Goal: Information Seeking & Learning: Compare options

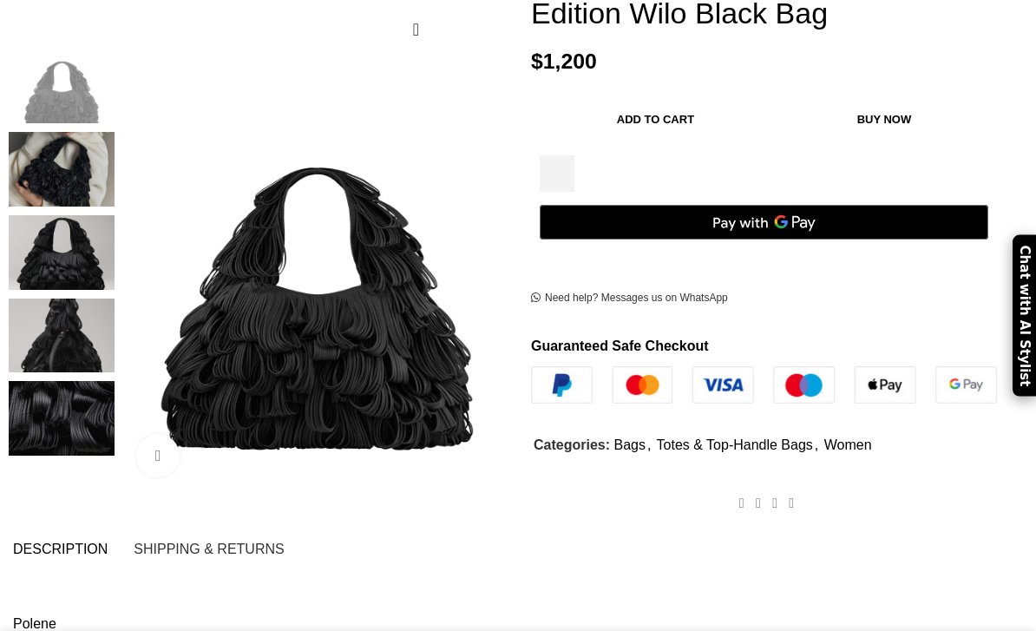
scroll to position [325, 0]
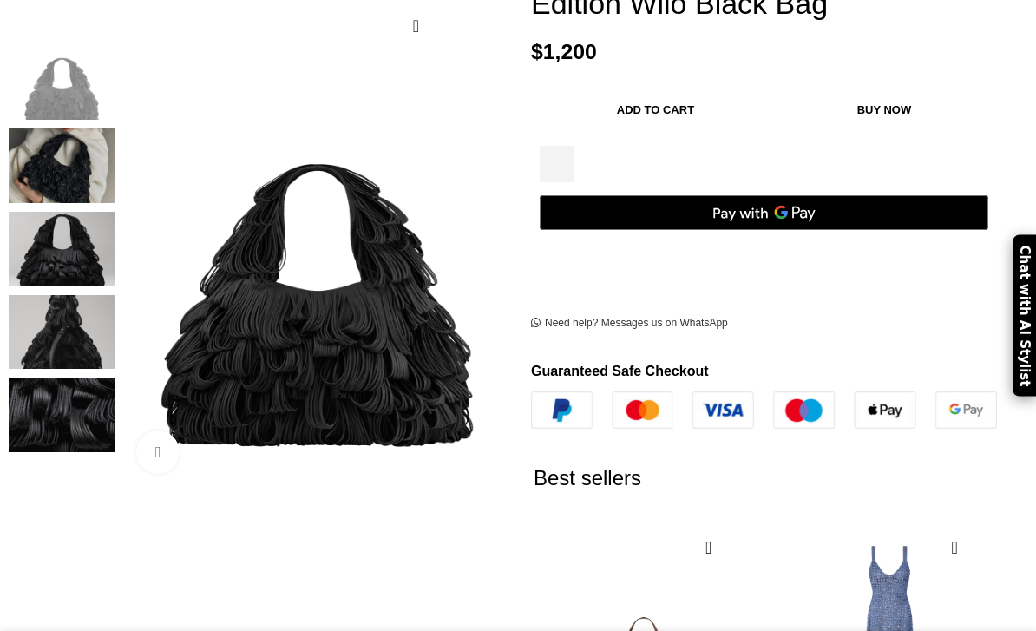
click at [95, 163] on img at bounding box center [62, 165] width 106 height 75
click at [93, 246] on img at bounding box center [62, 249] width 106 height 75
click at [70, 153] on img at bounding box center [62, 165] width 106 height 75
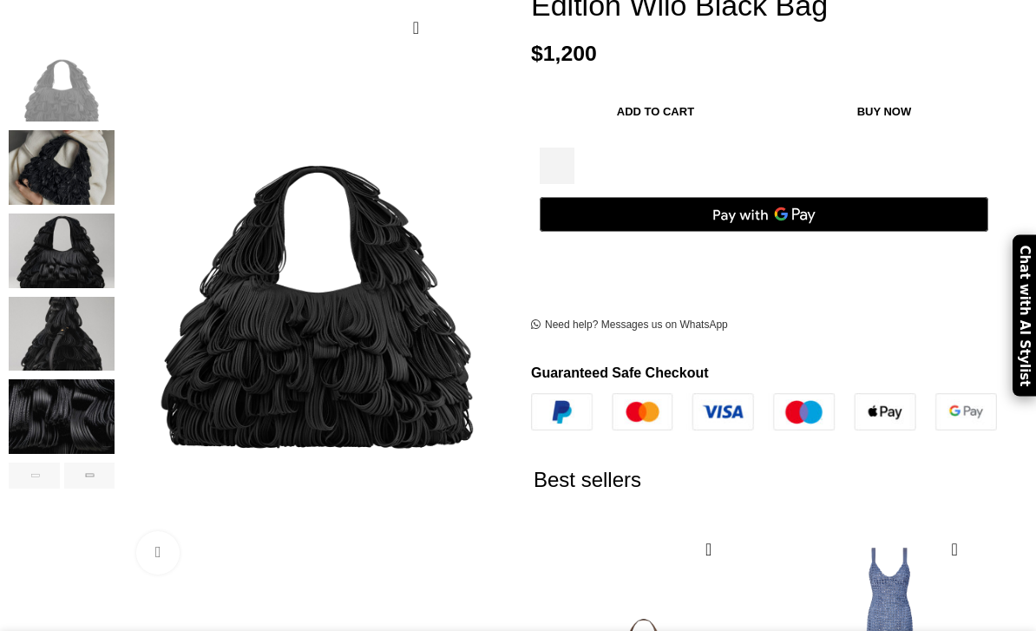
scroll to position [232, 0]
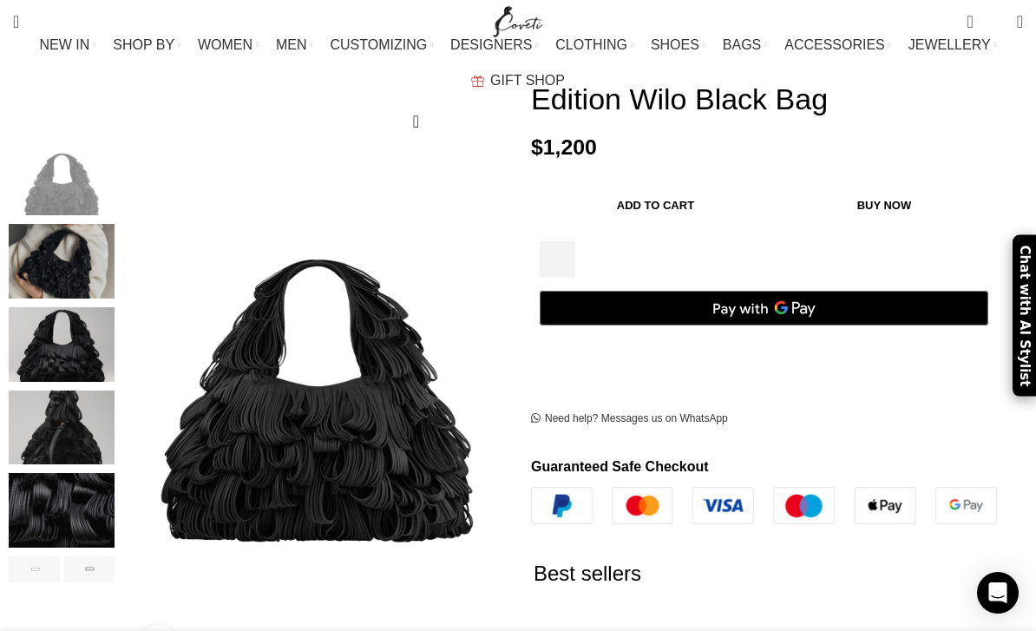
click at [83, 270] on img "2 / 6" at bounding box center [62, 261] width 106 height 75
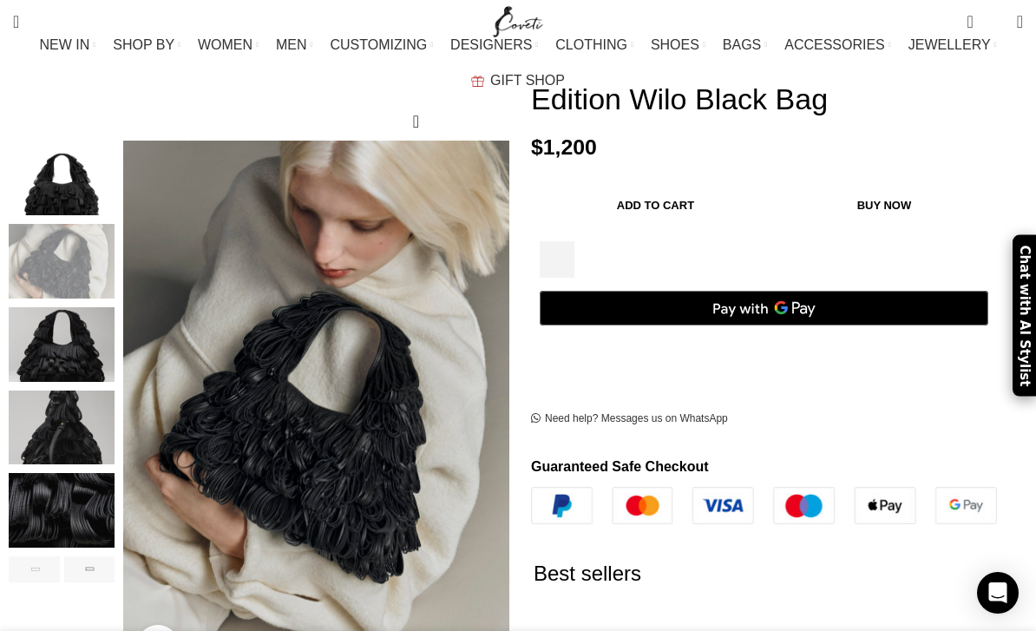
scroll to position [0, 177]
click at [89, 307] on img "3 / 6" at bounding box center [62, 344] width 106 height 75
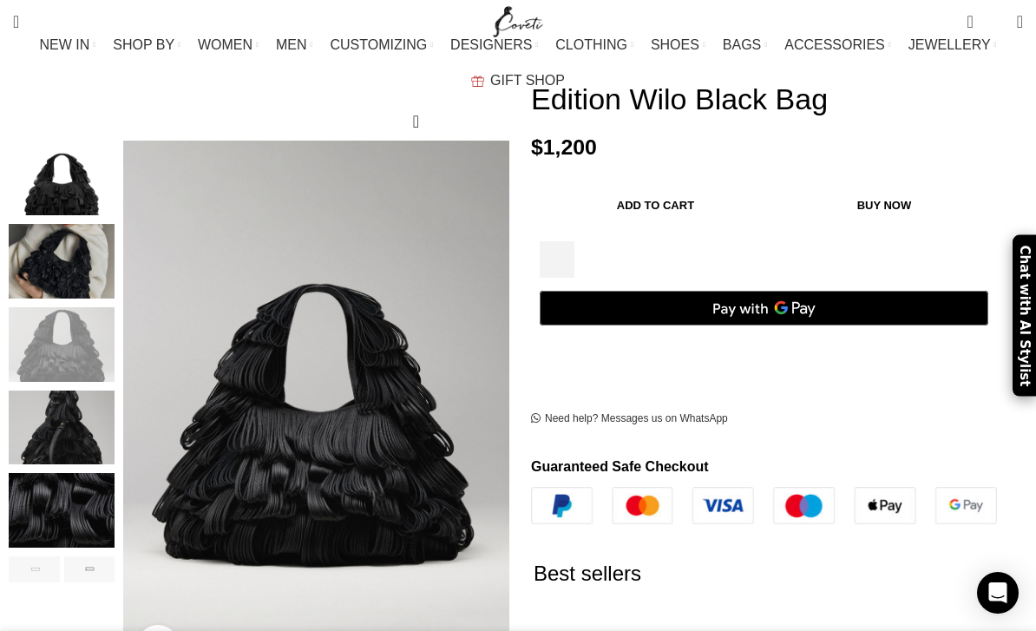
click at [97, 391] on img "4 / 6" at bounding box center [62, 428] width 106 height 75
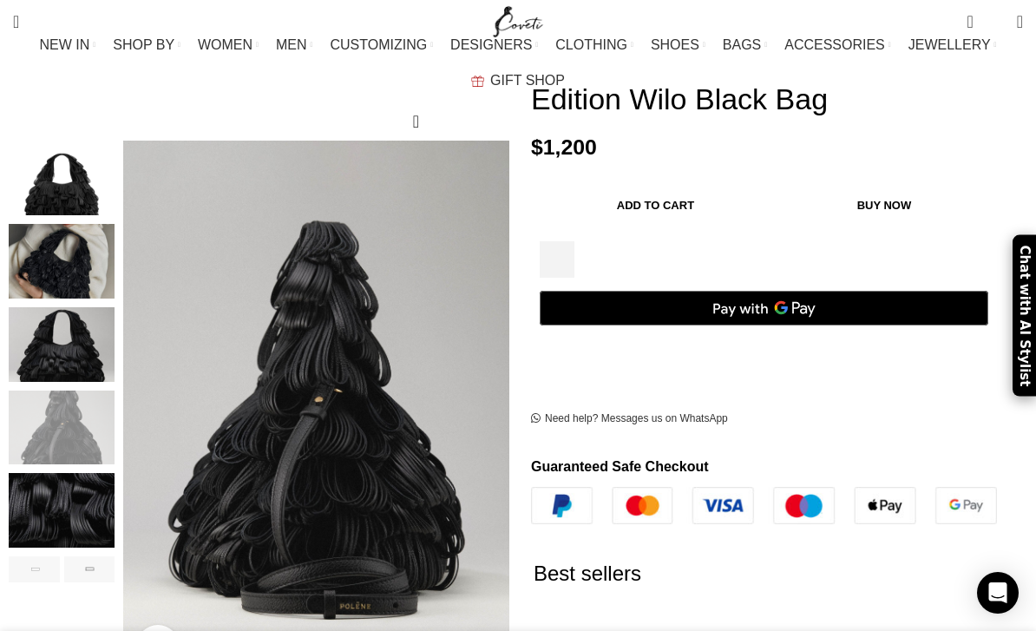
click at [98, 450] on div "4 / 6" at bounding box center [62, 432] width 106 height 83
click at [97, 482] on img "5 / 6" at bounding box center [62, 510] width 106 height 75
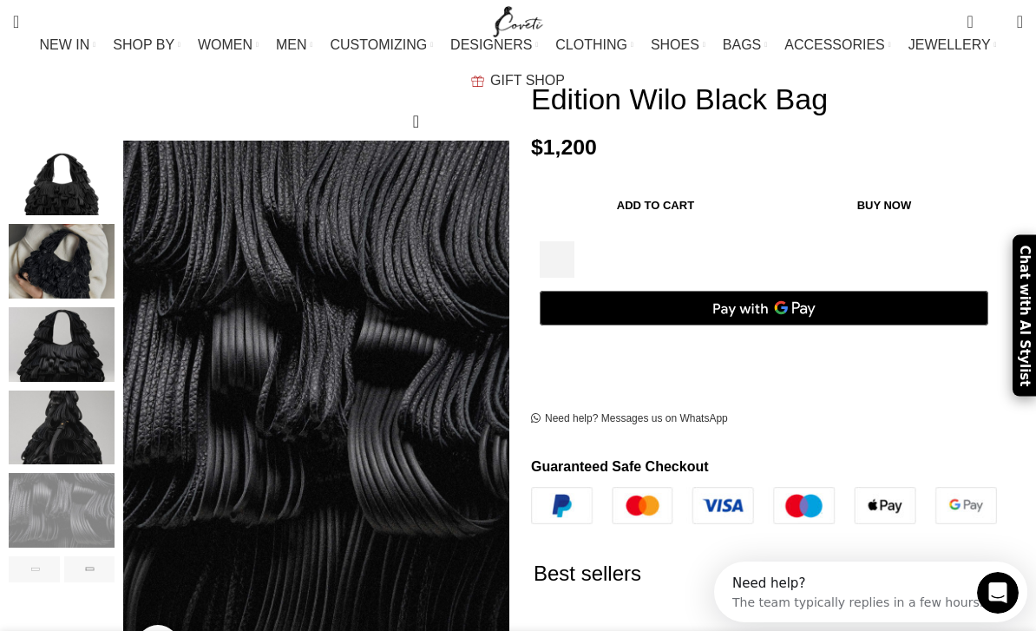
scroll to position [0, 0]
click at [102, 556] on div "Next slide" at bounding box center [89, 569] width 51 height 26
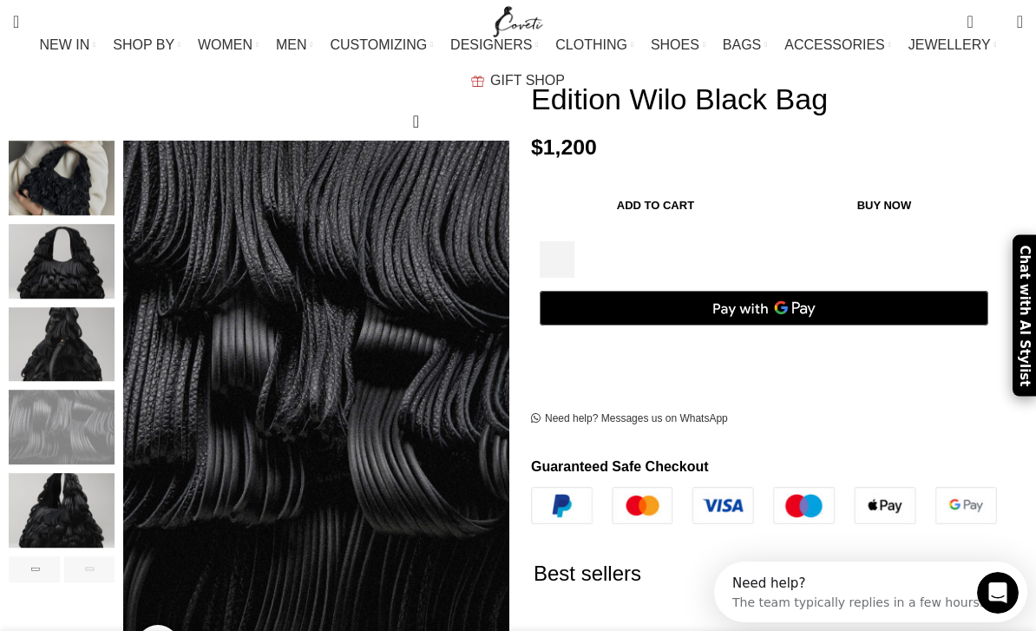
click at [102, 556] on div "Next slide" at bounding box center [89, 569] width 51 height 26
click at [89, 473] on img "6 / 6" at bounding box center [62, 510] width 106 height 75
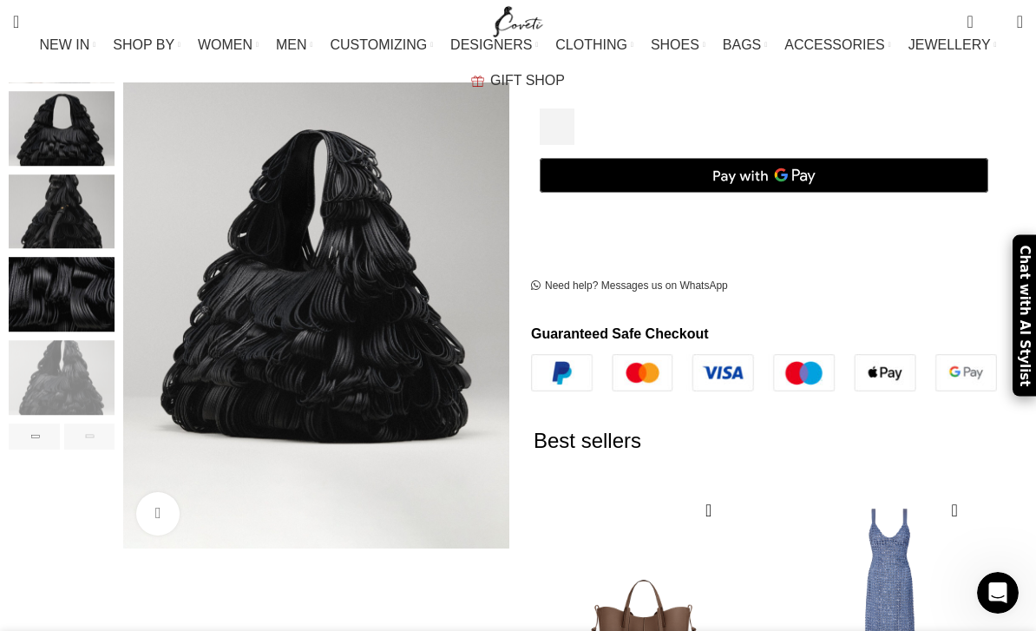
scroll to position [344, 0]
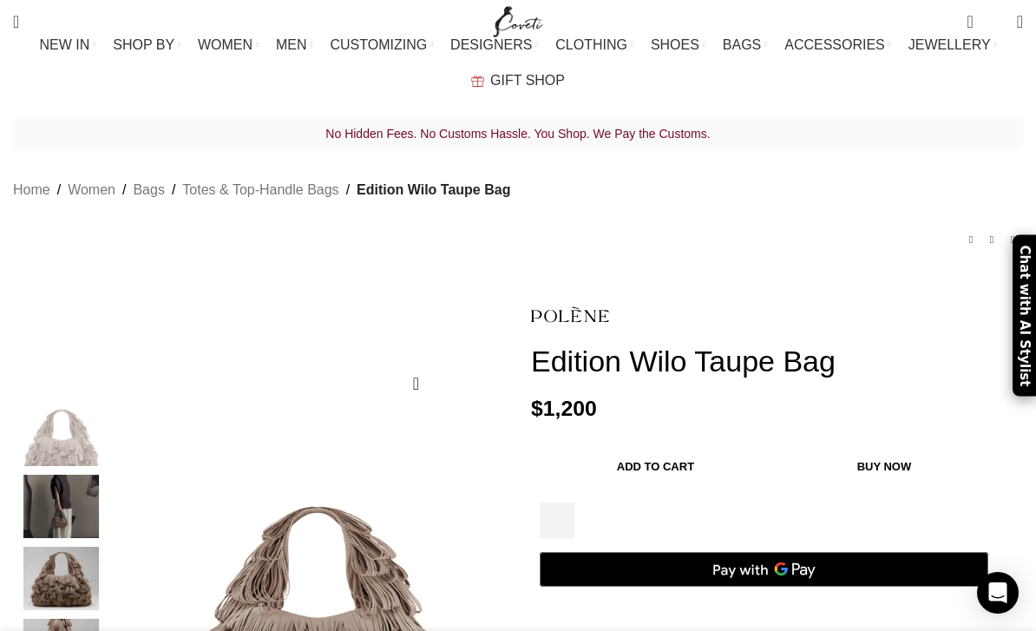
click at [58, 485] on img "2 / 6" at bounding box center [62, 506] width 106 height 63
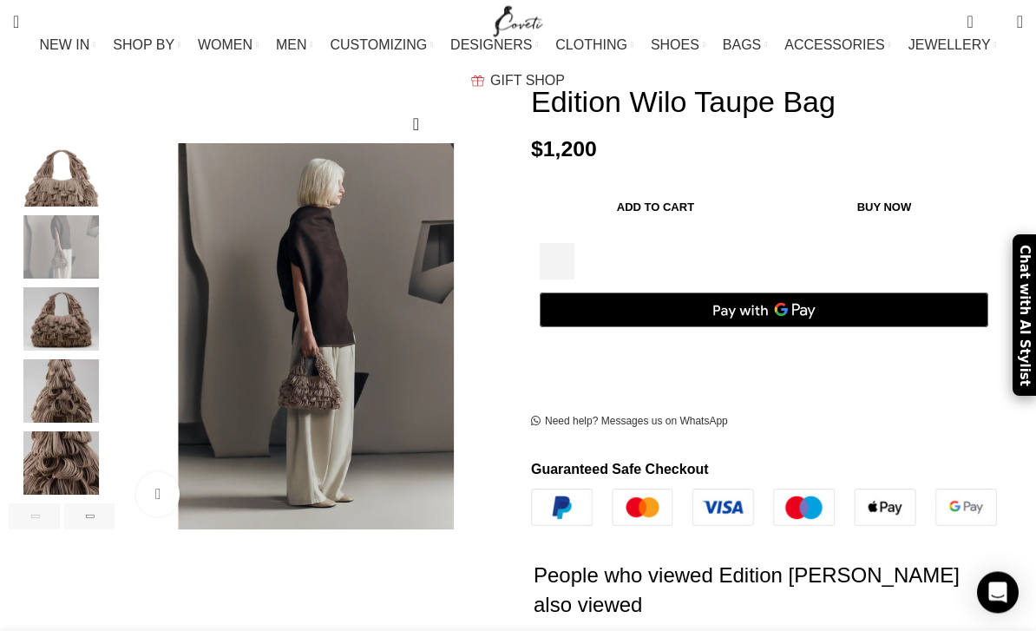
scroll to position [268, 0]
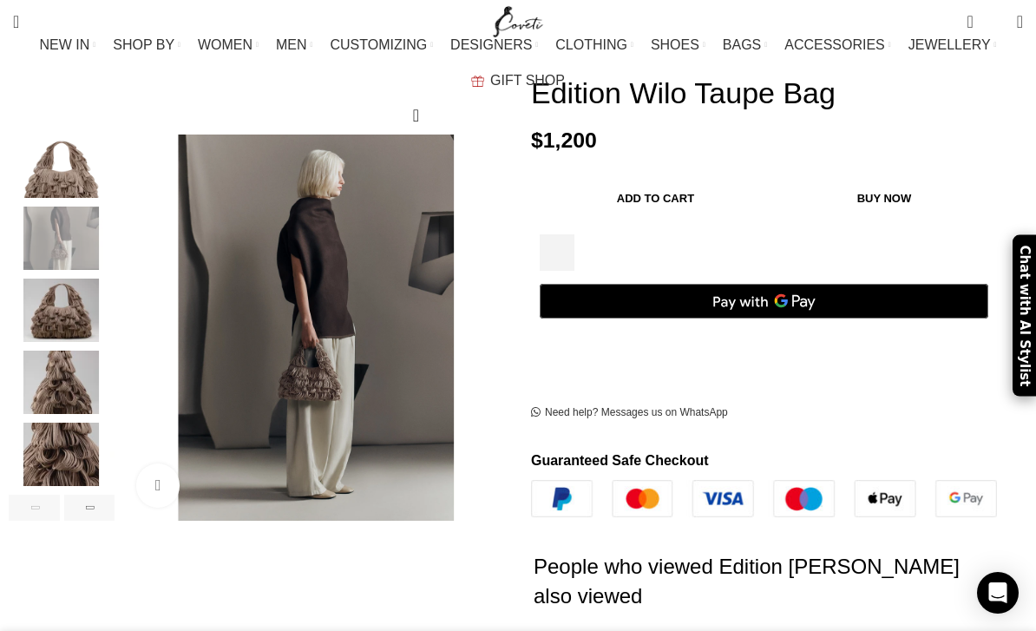
click at [64, 279] on img "3 / 6" at bounding box center [62, 310] width 106 height 63
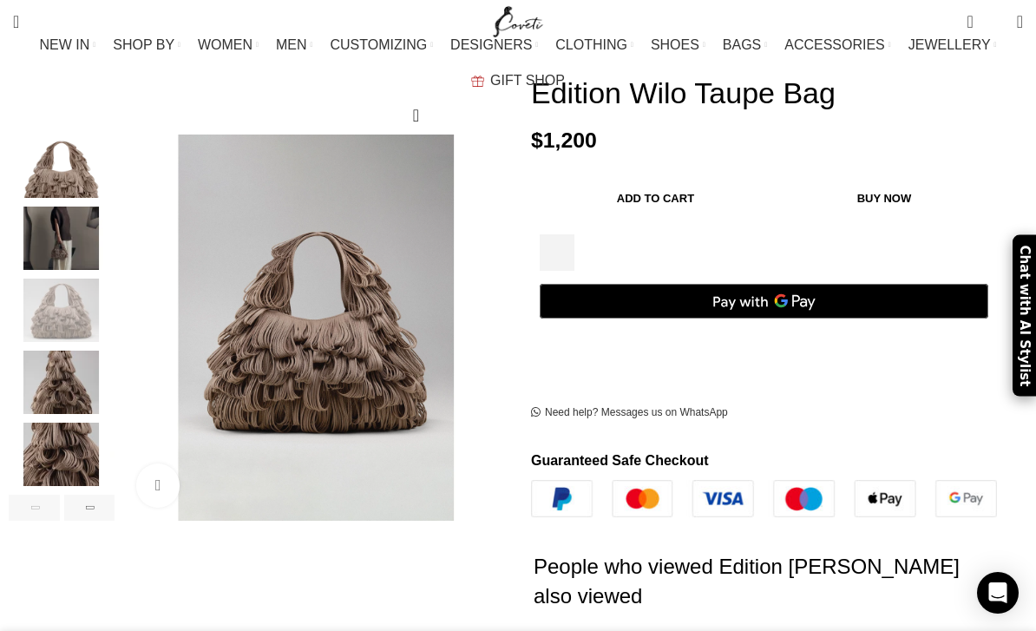
click at [70, 366] on img "4 / 6" at bounding box center [62, 382] width 106 height 63
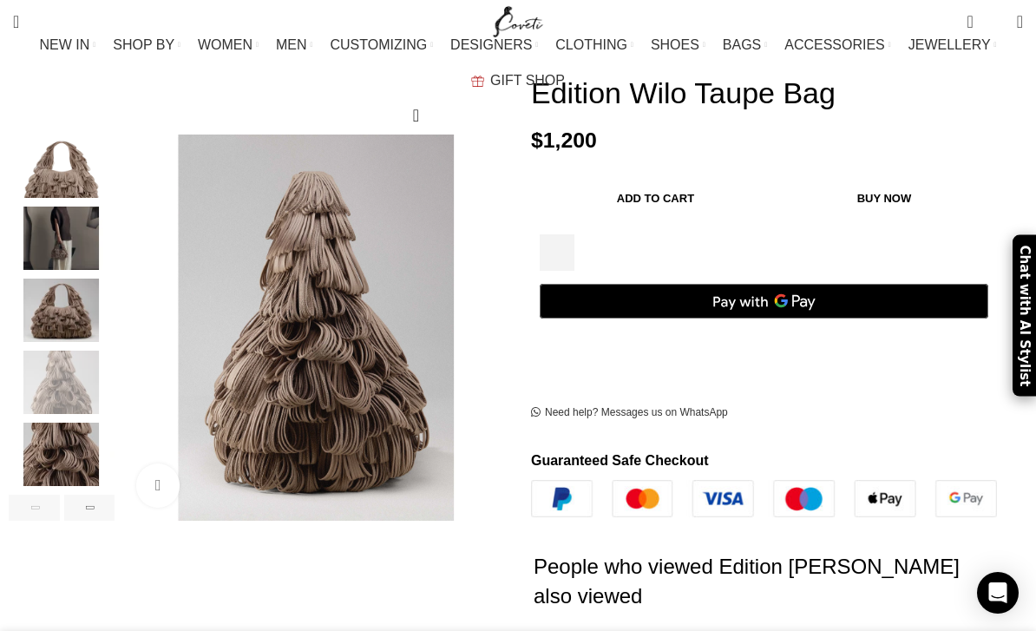
click at [80, 432] on img "5 / 6" at bounding box center [62, 454] width 106 height 63
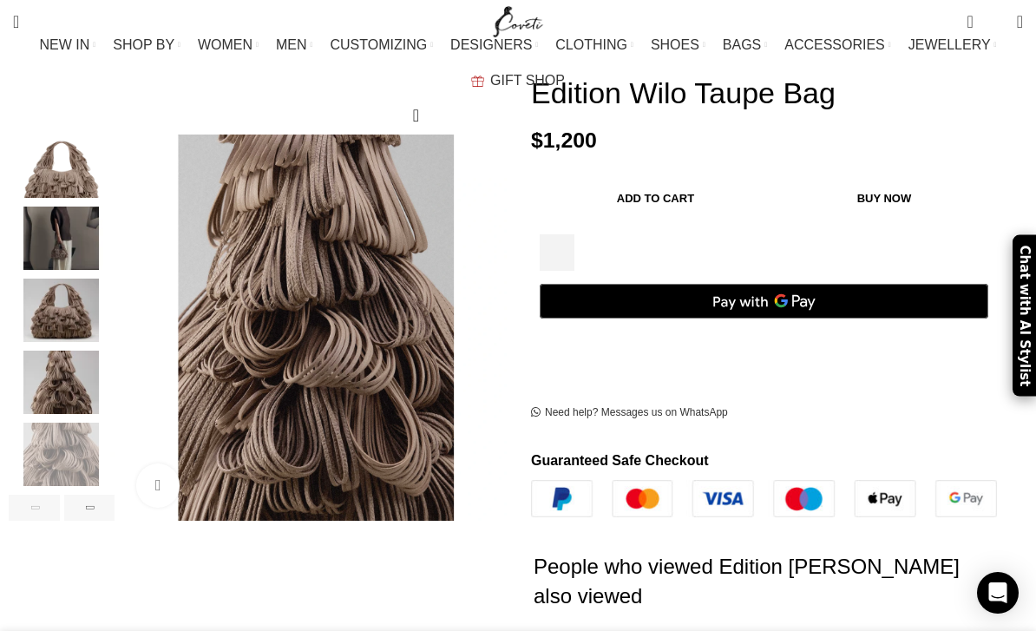
scroll to position [0, 177]
click at [96, 495] on div "Next slide" at bounding box center [89, 508] width 51 height 26
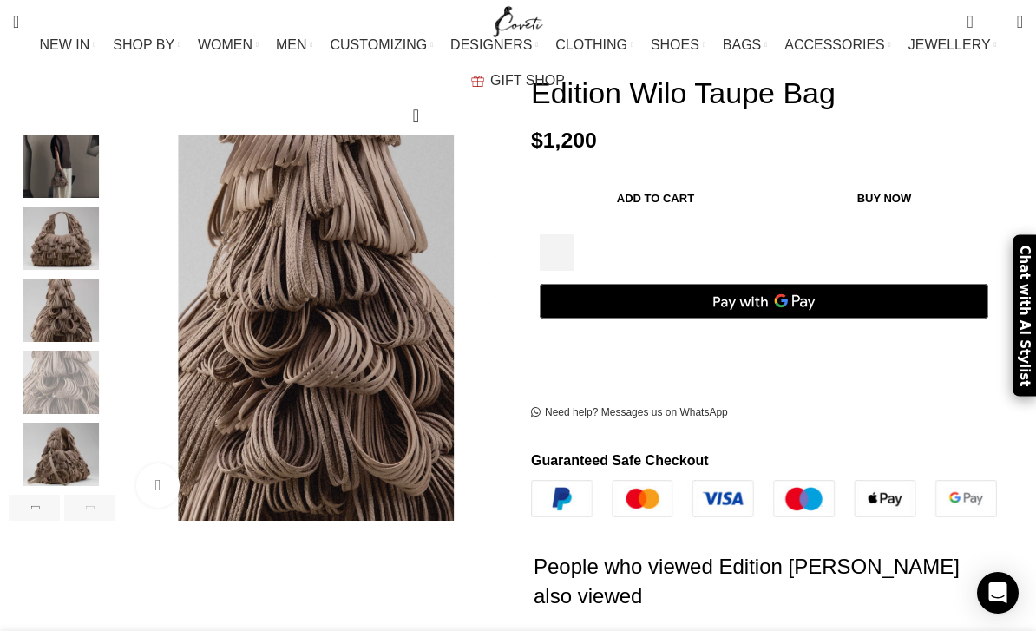
click at [84, 438] on img "6 / 6" at bounding box center [62, 454] width 106 height 63
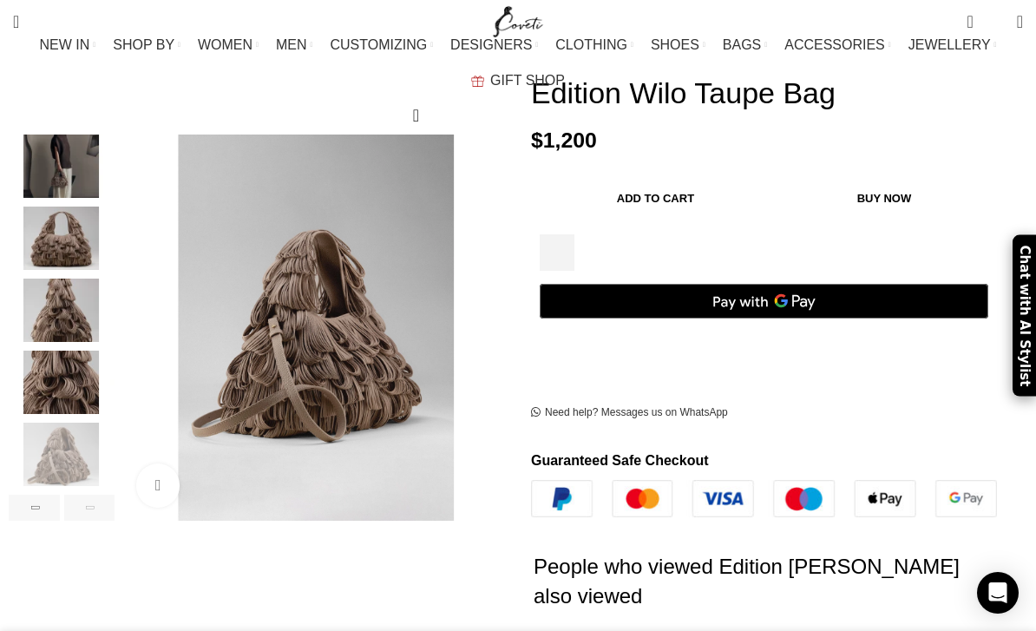
click at [36, 149] on img "2 / 6" at bounding box center [62, 166] width 106 height 63
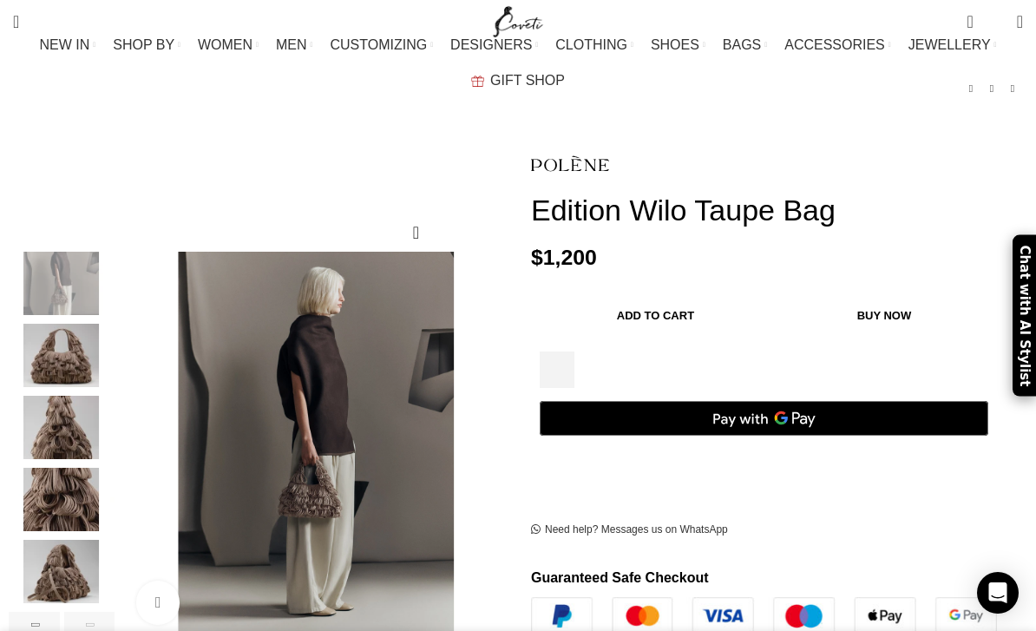
scroll to position [132, 0]
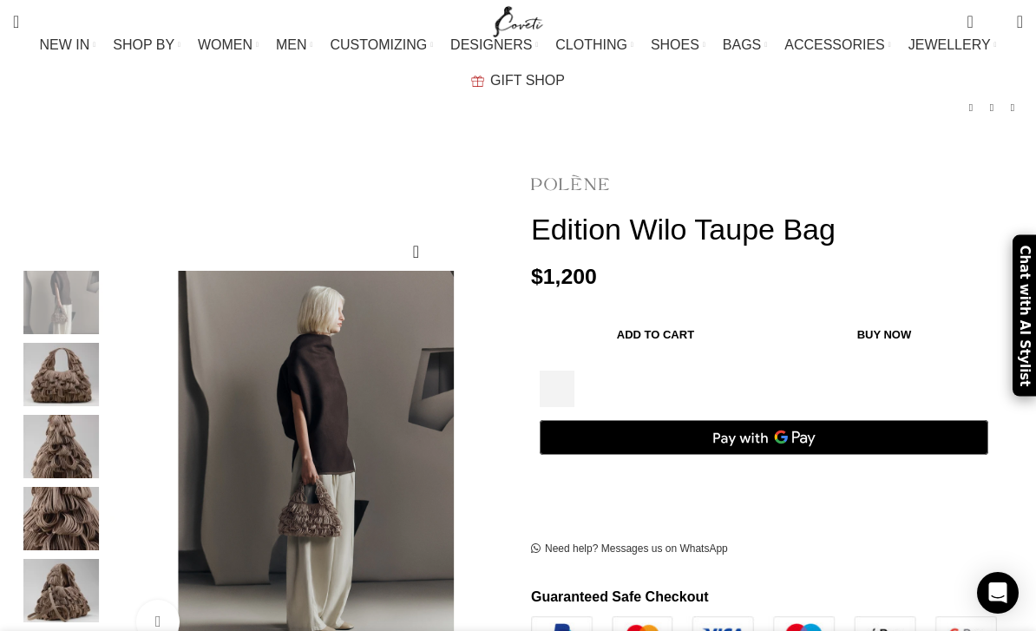
click at [546, 162] on img at bounding box center [570, 182] width 78 height 41
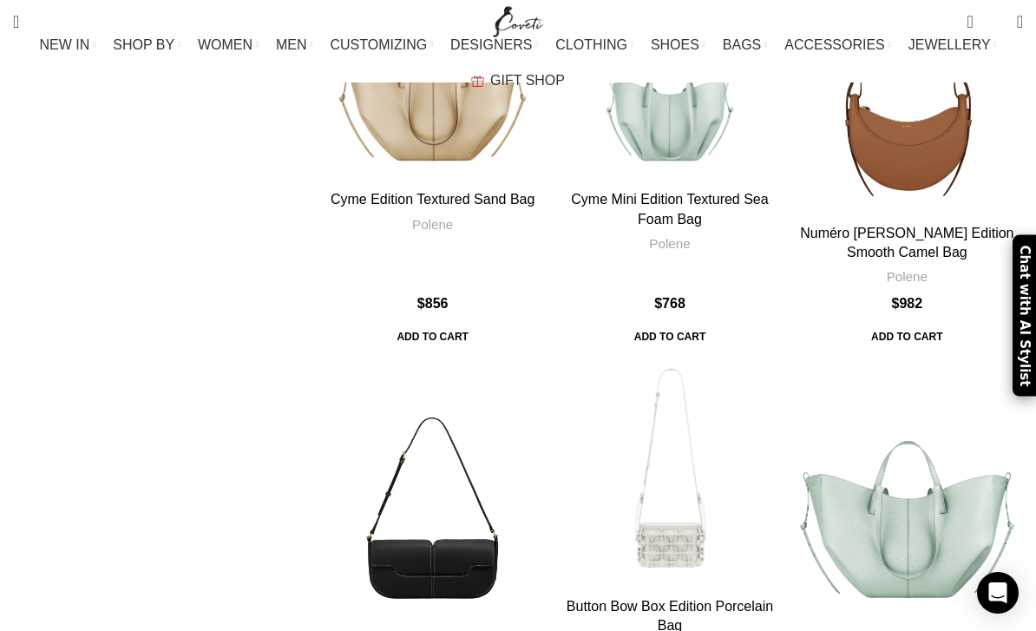
scroll to position [5565, 0]
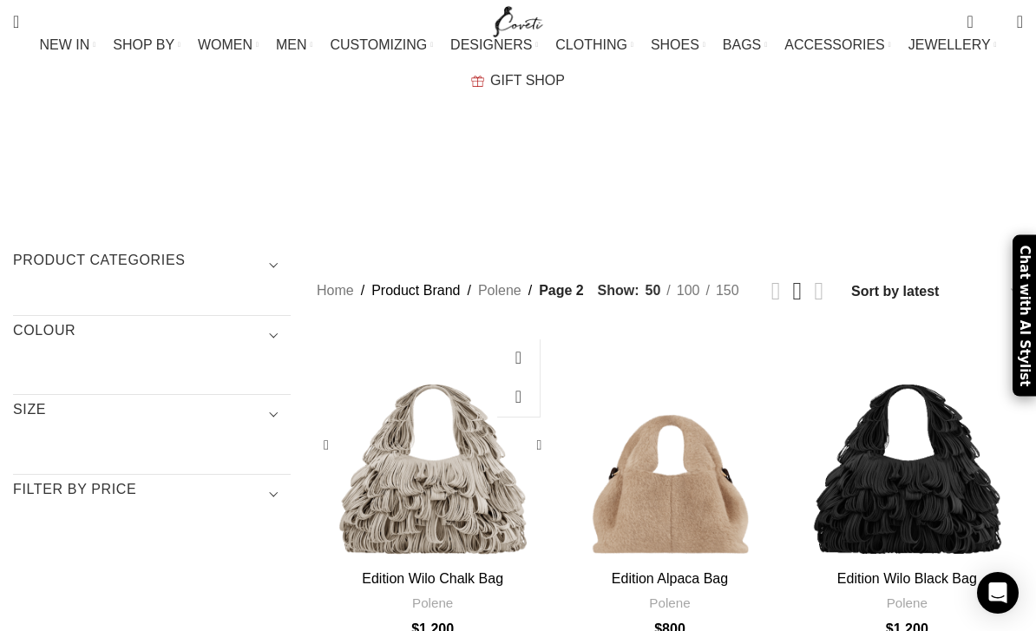
click at [454, 571] on link "Edition Wilo Chalk Bag" at bounding box center [432, 578] width 141 height 15
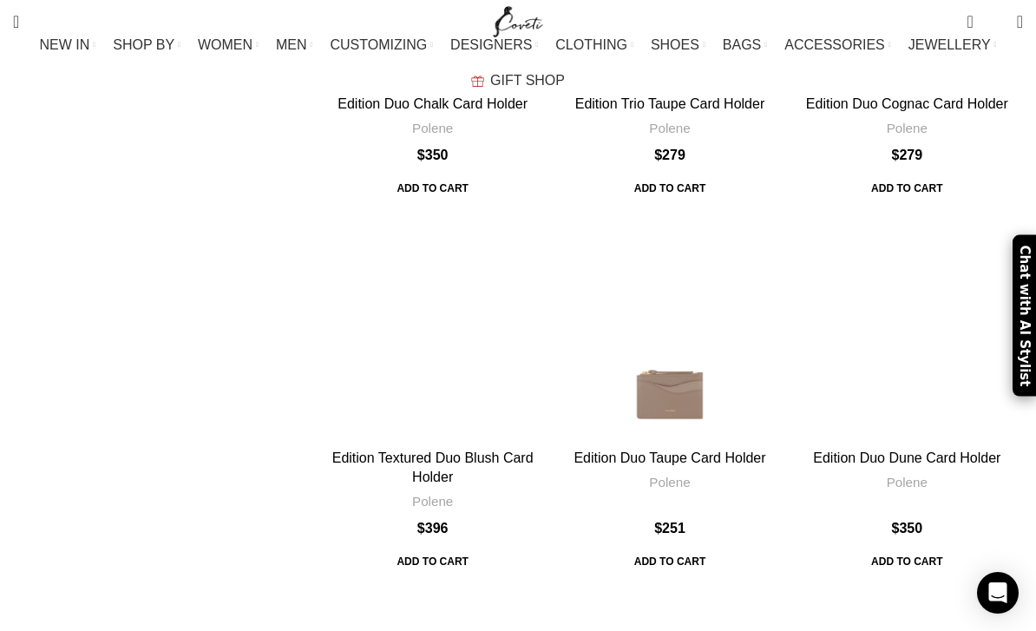
scroll to position [5417, 0]
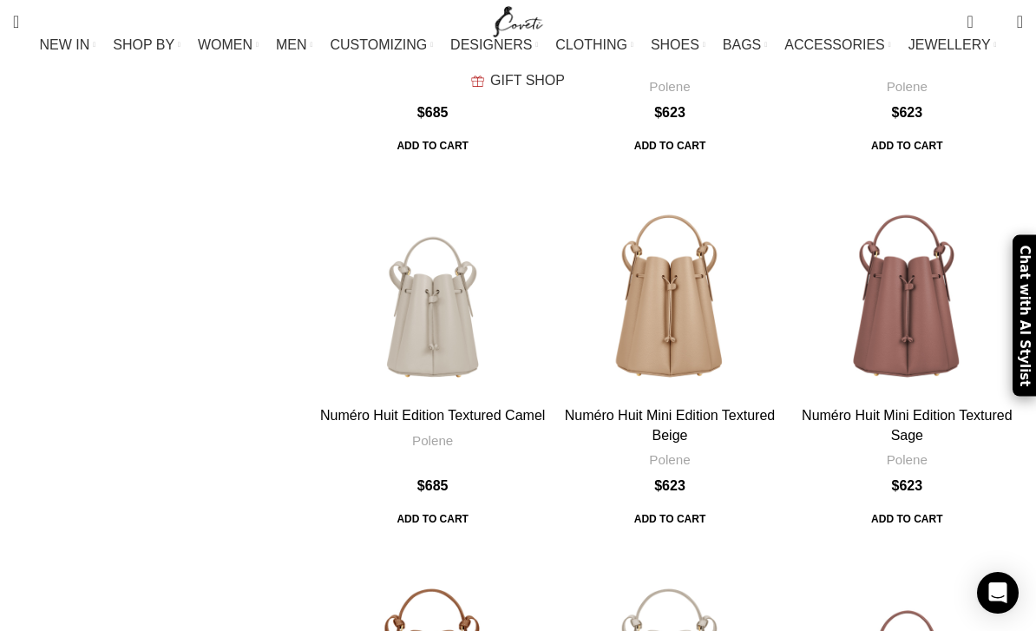
scroll to position [5388, 0]
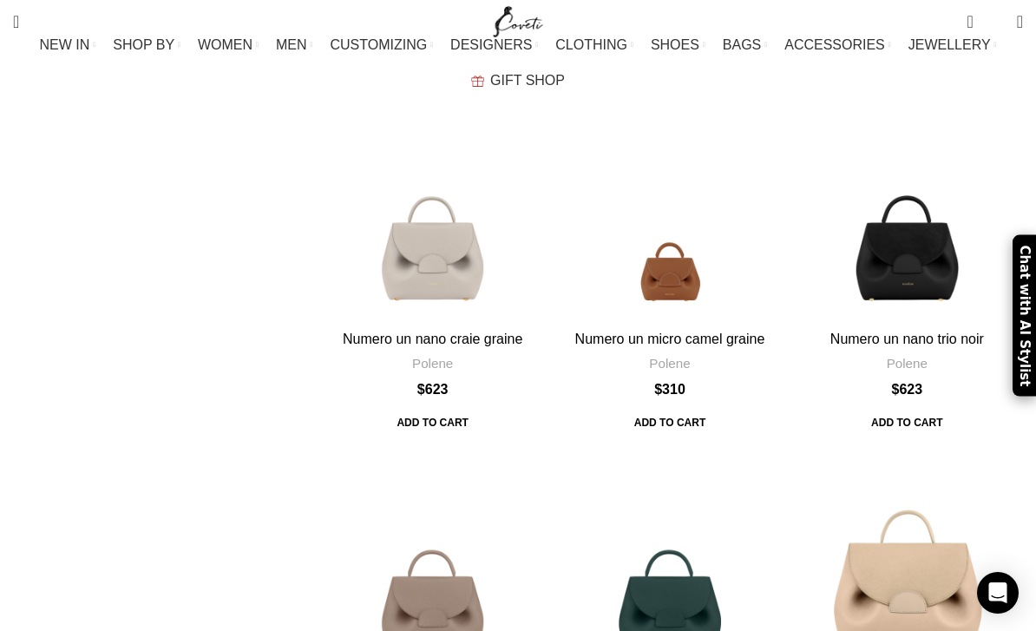
scroll to position [4132, 0]
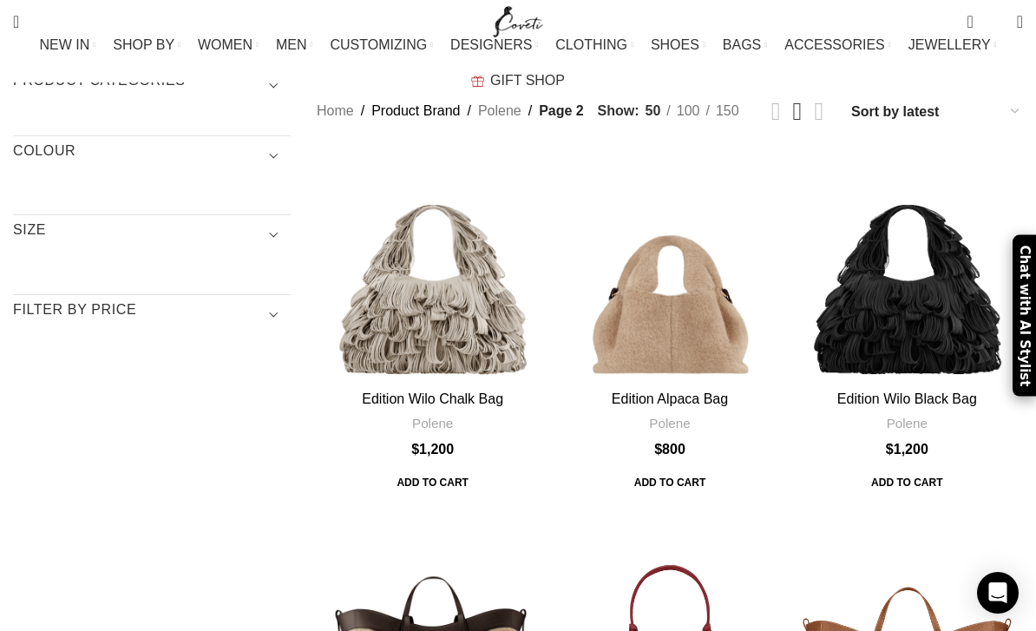
scroll to position [145, 0]
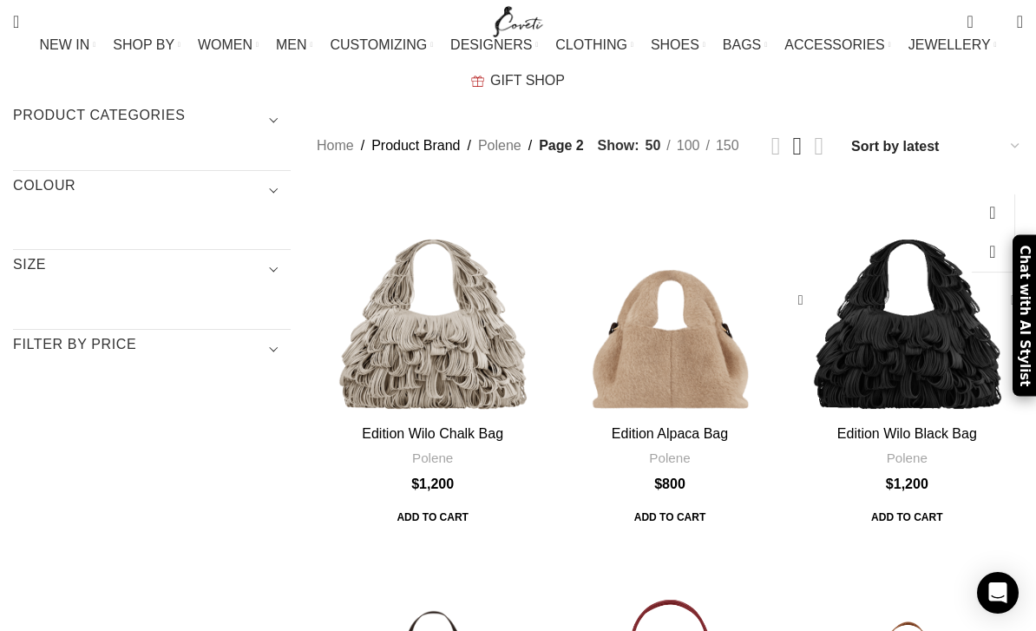
click at [1016, 287] on div "Edition Wilo Black Bag" at bounding box center [1010, 300] width 26 height 26
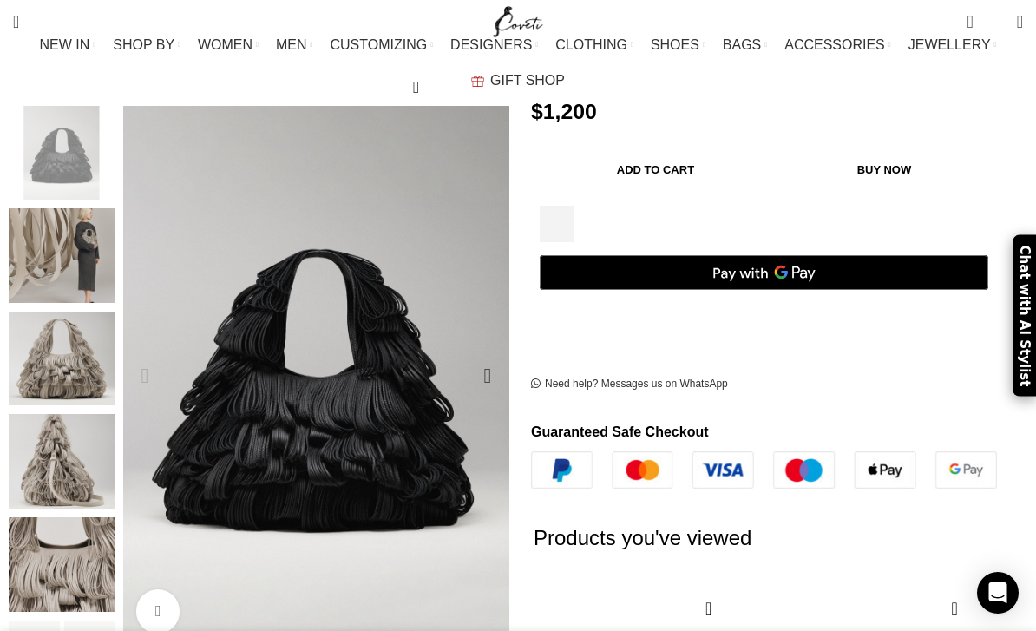
scroll to position [241, 0]
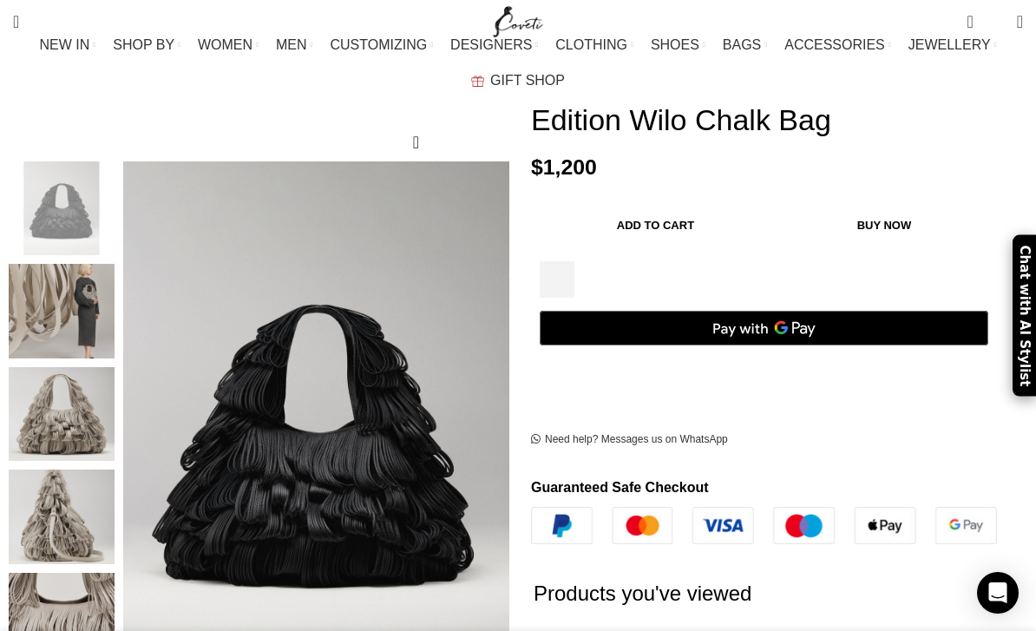
click at [69, 294] on img "2 / 6" at bounding box center [62, 311] width 106 height 95
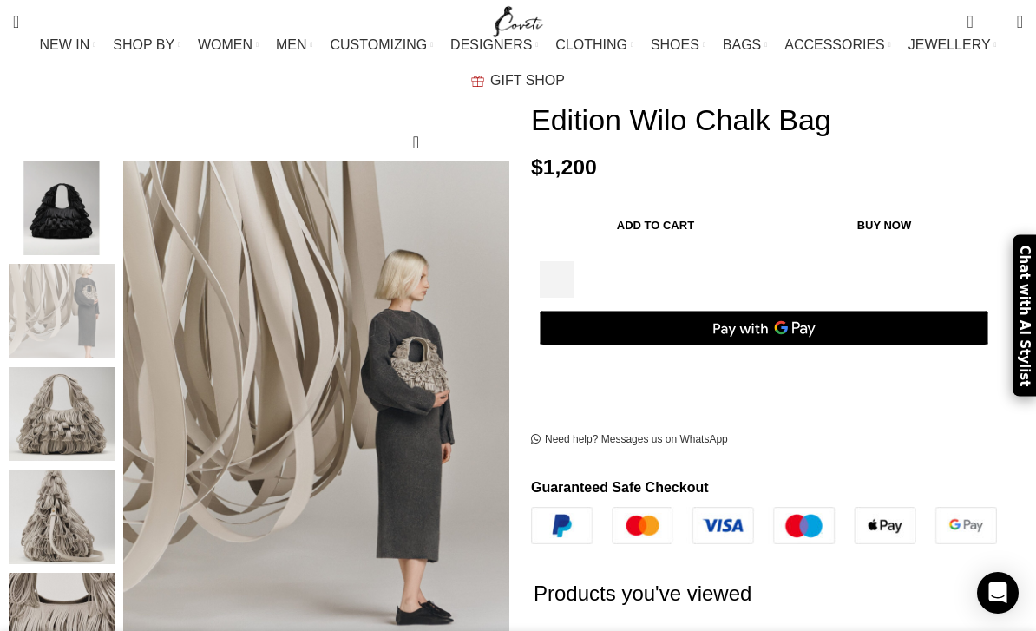
click at [92, 424] on img "3 / 6" at bounding box center [62, 414] width 106 height 95
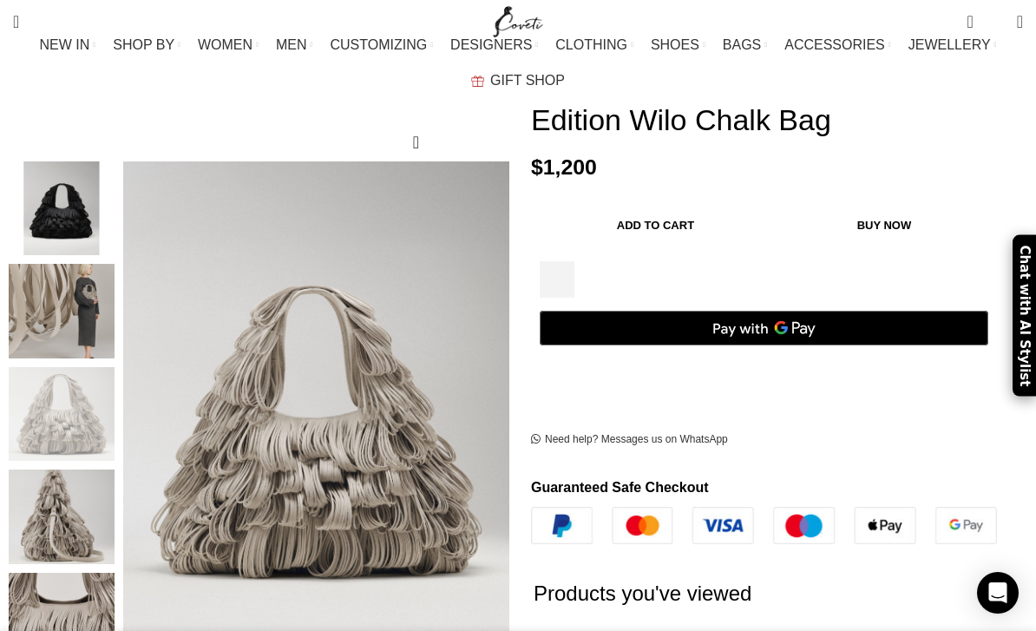
click at [95, 506] on img "4 / 6" at bounding box center [62, 517] width 106 height 95
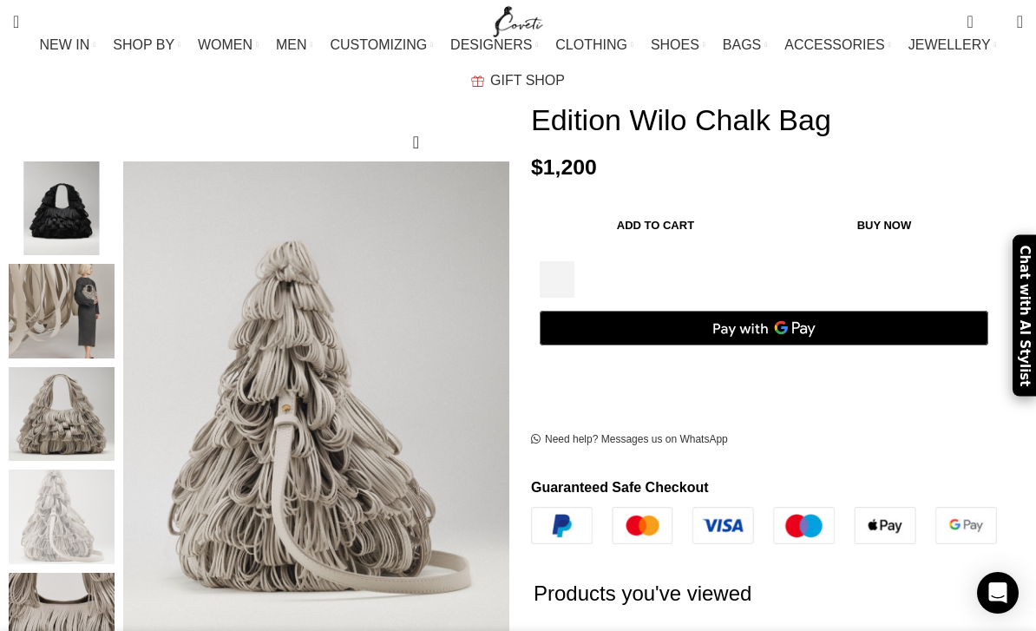
click at [91, 606] on img "5 / 6" at bounding box center [62, 620] width 106 height 95
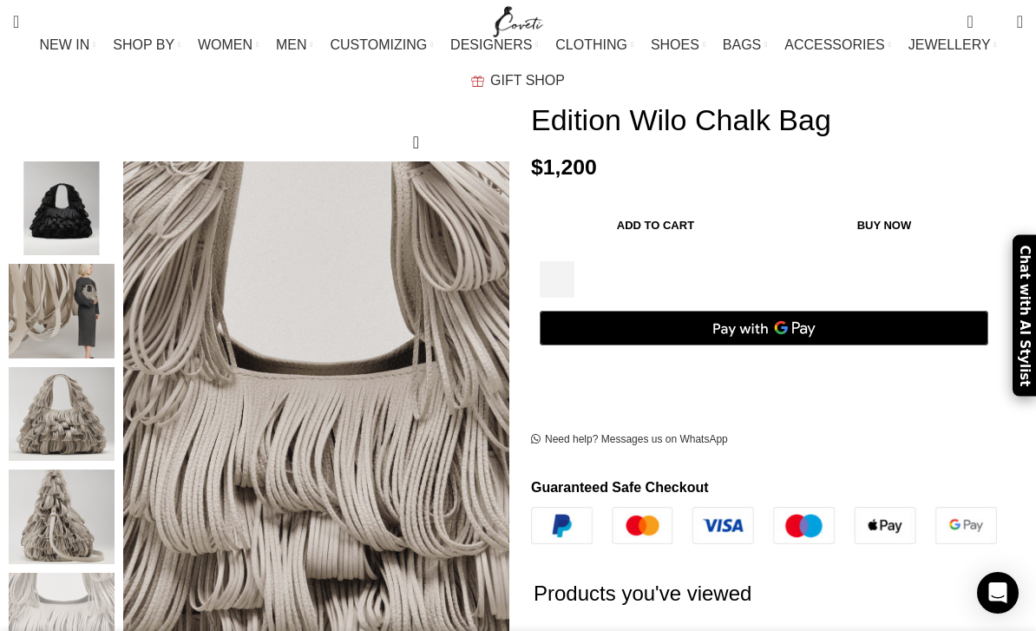
click at [62, 301] on img "2 / 6" at bounding box center [62, 311] width 106 height 95
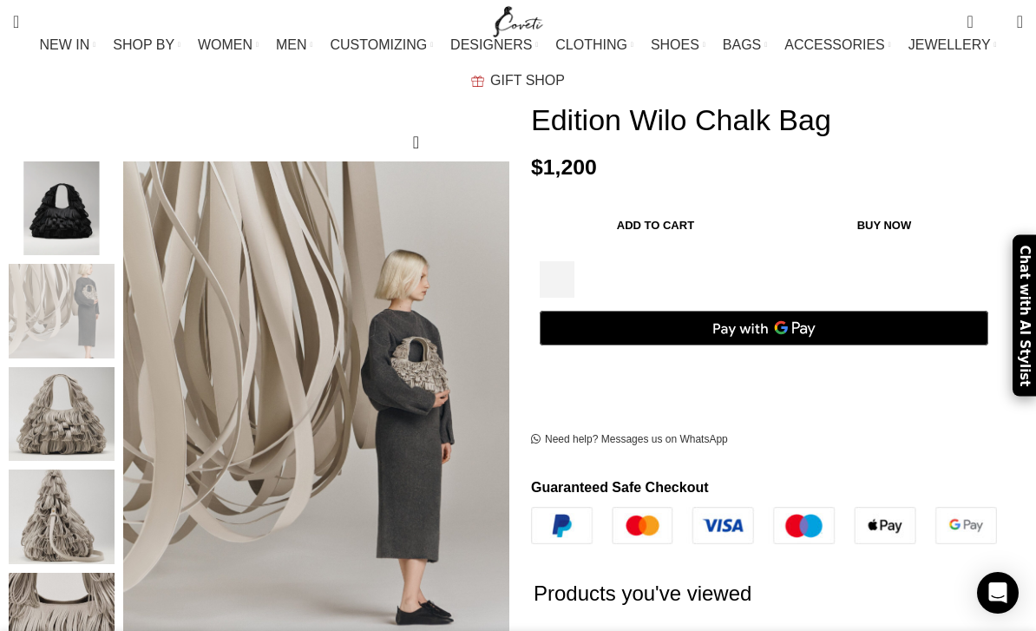
scroll to position [0, 177]
click at [59, 203] on img "1 / 6" at bounding box center [62, 208] width 106 height 95
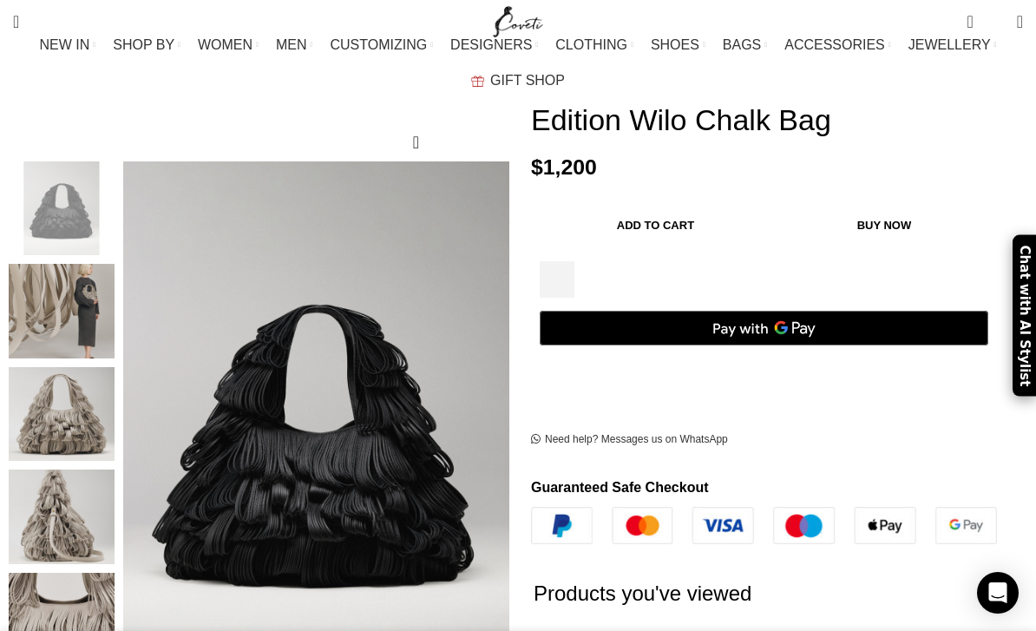
click at [69, 281] on img "2 / 6" at bounding box center [62, 311] width 106 height 95
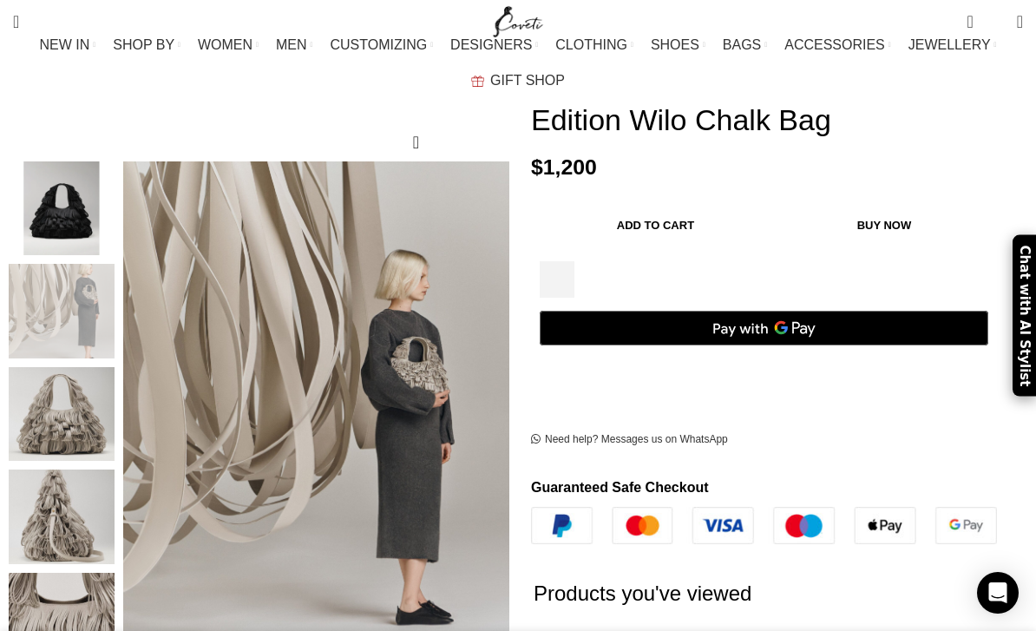
click at [84, 367] on img "3 / 6" at bounding box center [62, 414] width 106 height 95
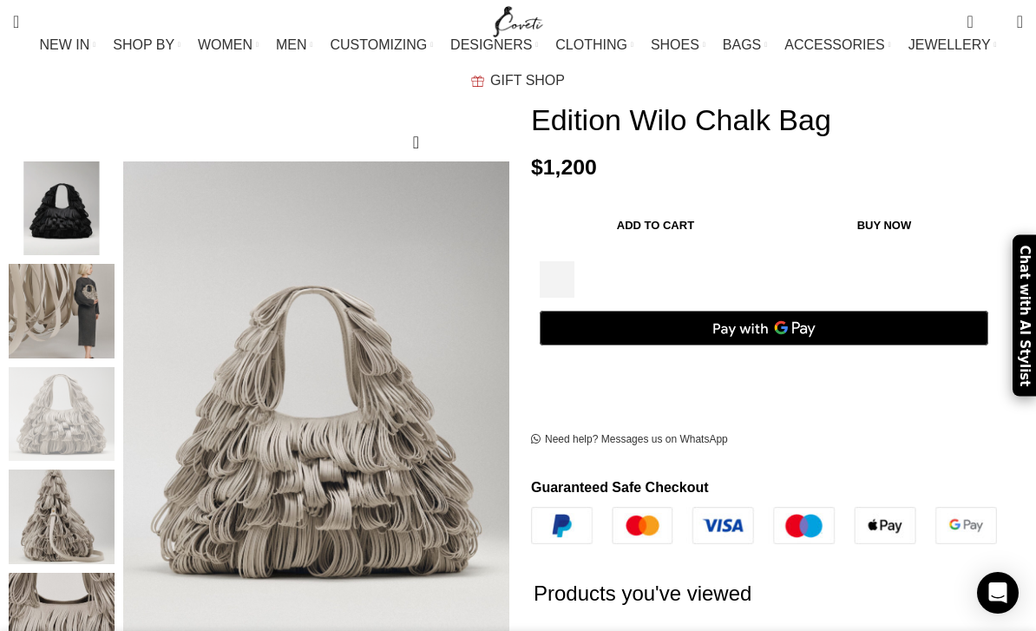
click at [104, 474] on img "4 / 6" at bounding box center [62, 517] width 106 height 95
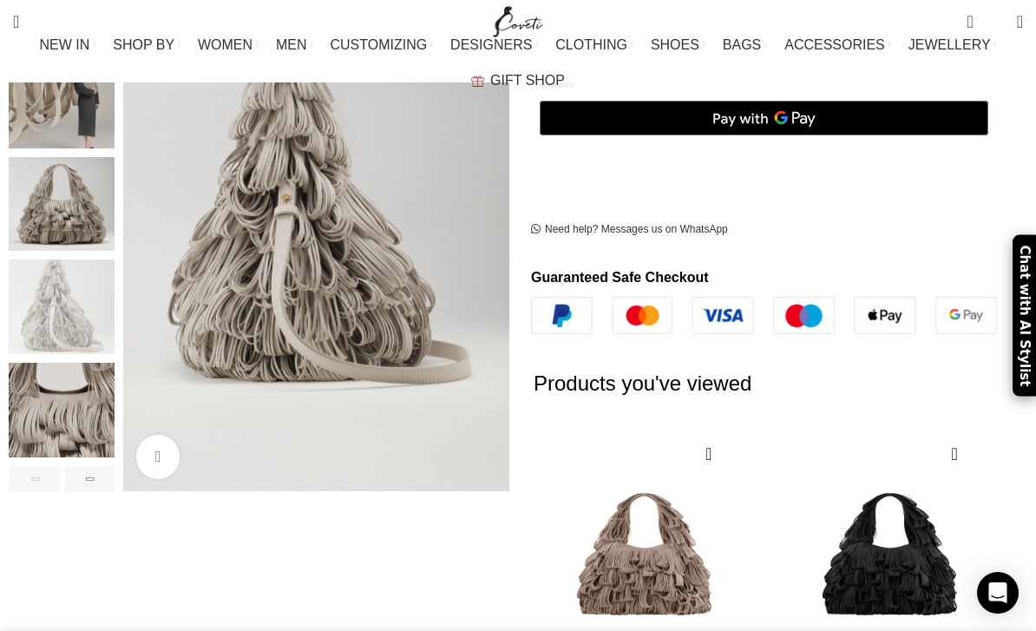
scroll to position [462, 0]
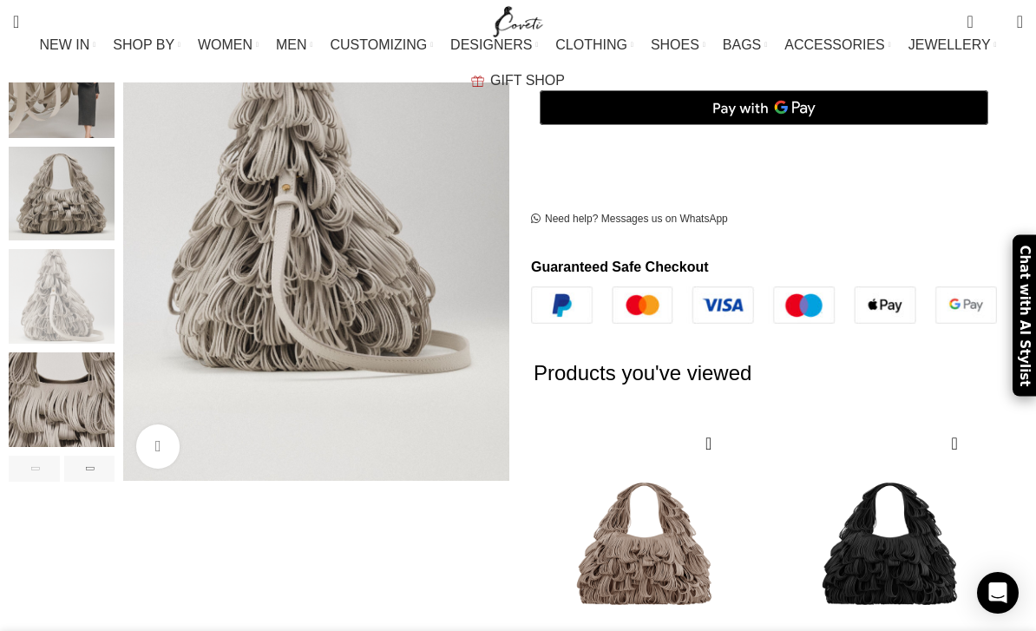
click at [90, 368] on img "5 / 6" at bounding box center [62, 399] width 106 height 95
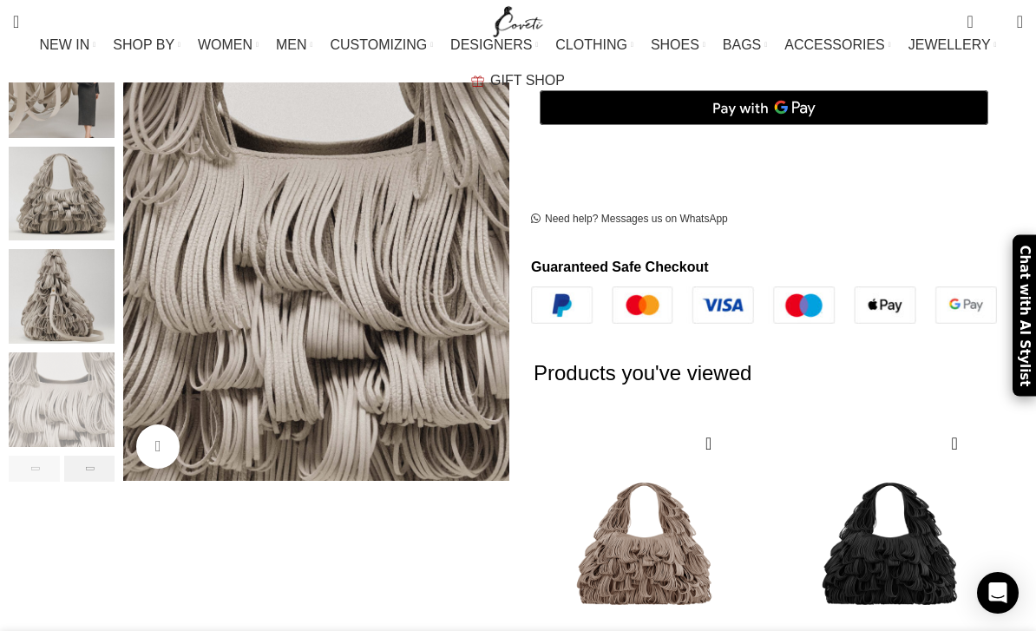
click at [105, 456] on div "Next slide" at bounding box center [89, 469] width 51 height 26
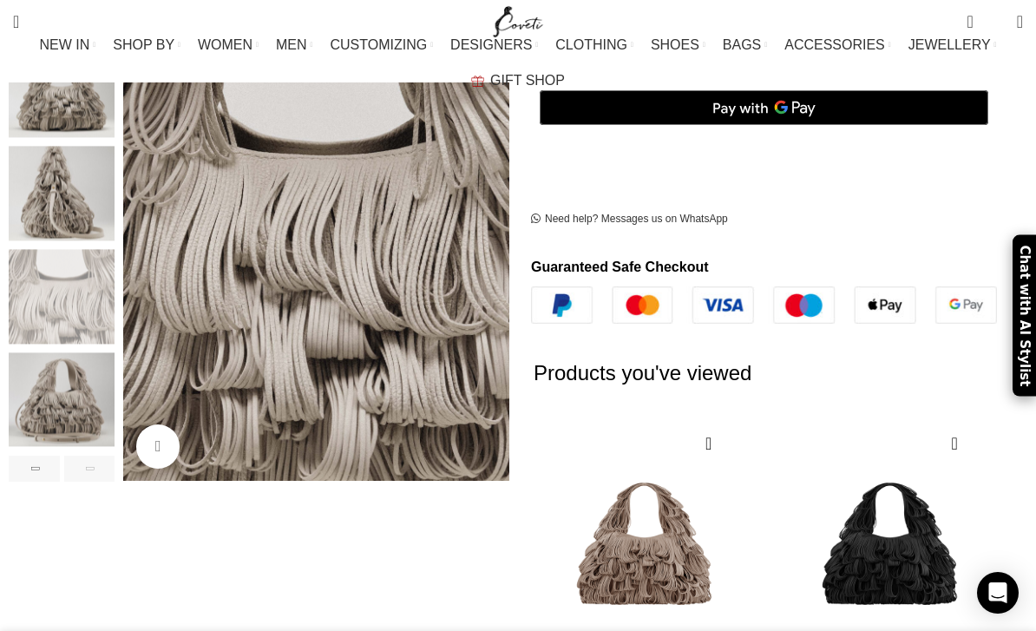
click at [89, 378] on img "6 / 6" at bounding box center [62, 399] width 106 height 95
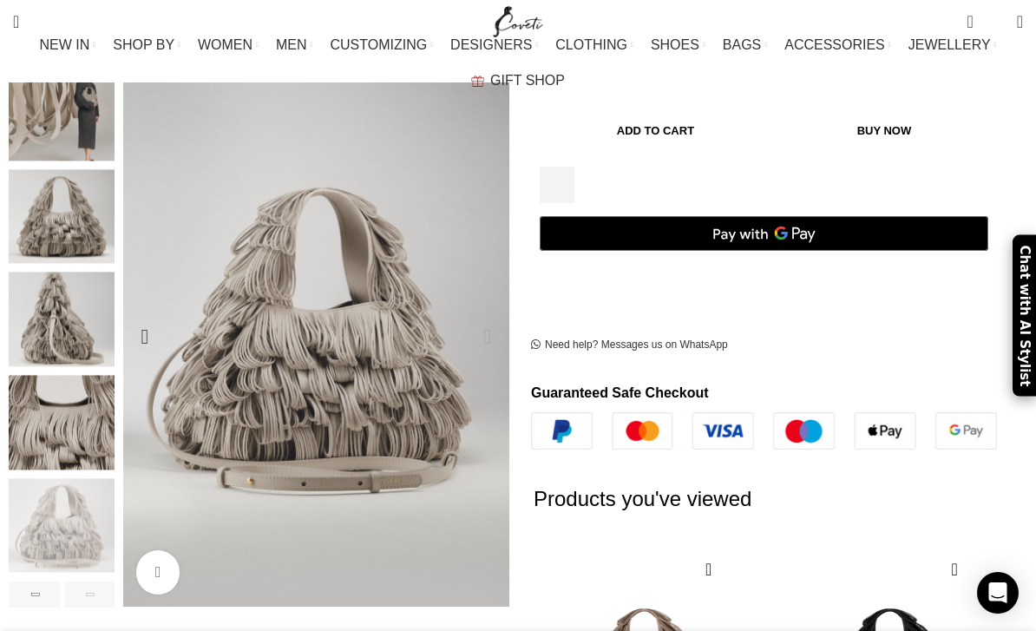
scroll to position [300, 0]
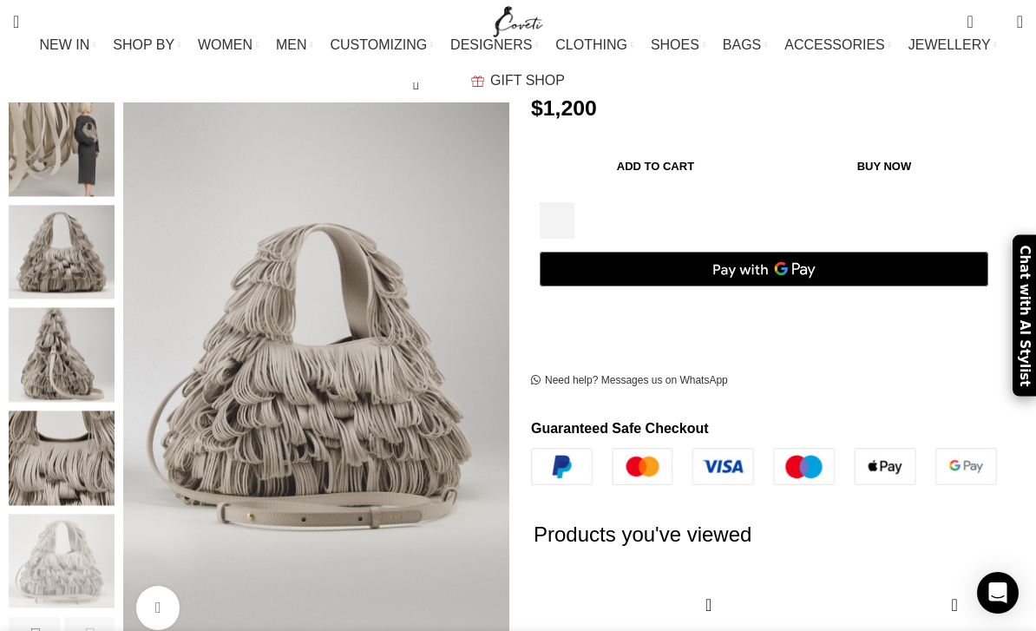
click at [73, 159] on img "2 / 6" at bounding box center [62, 149] width 106 height 95
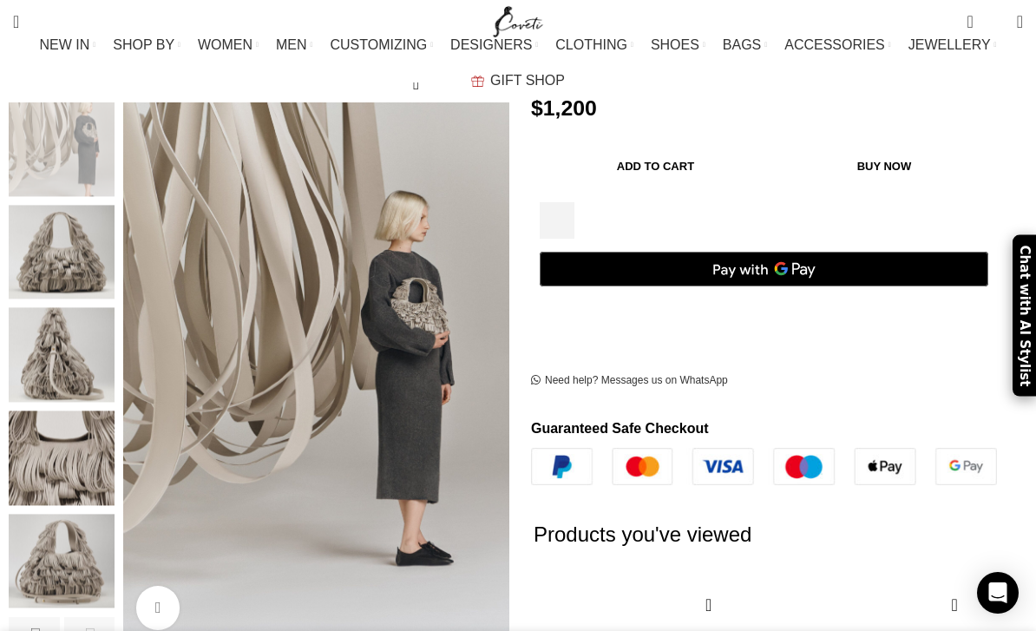
scroll to position [0, 530]
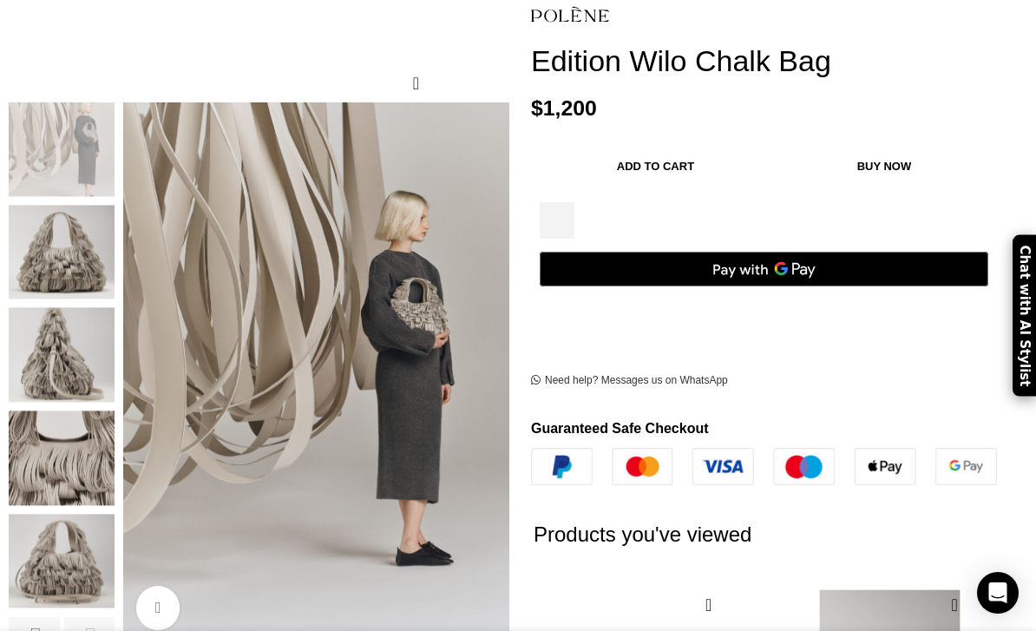
scroll to position [592, 0]
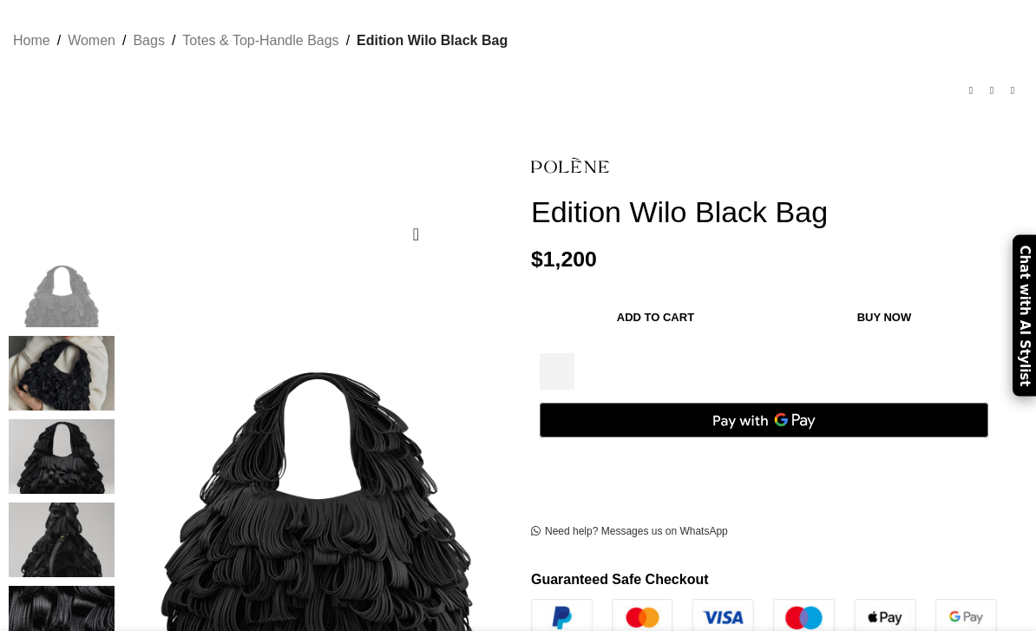
scroll to position [151, 0]
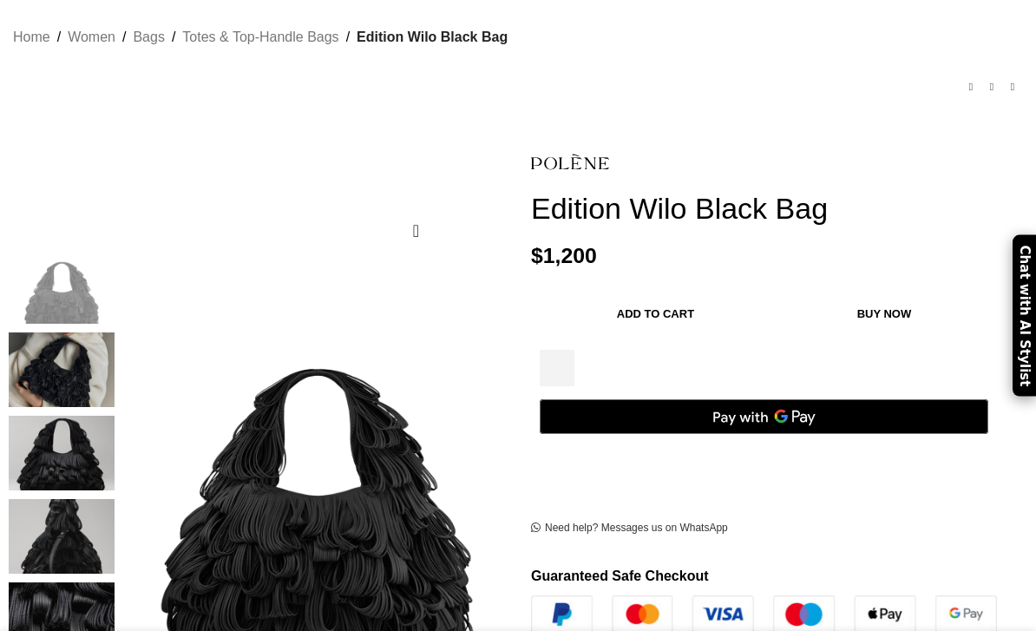
click at [59, 416] on img at bounding box center [62, 453] width 106 height 75
click at [64, 424] on img at bounding box center [62, 453] width 106 height 75
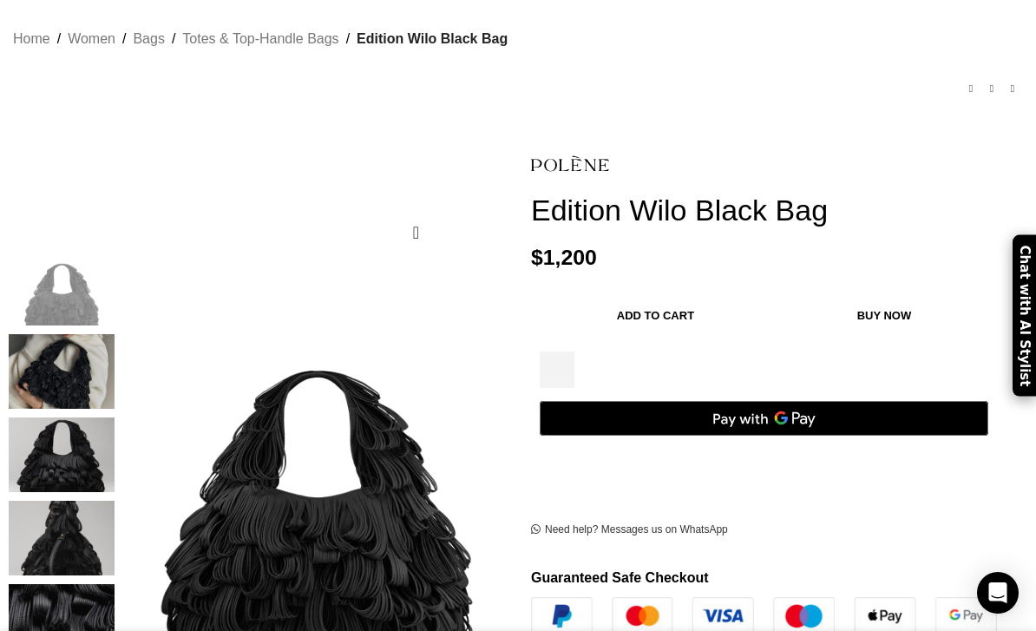
click at [99, 584] on img "5 / 6" at bounding box center [62, 621] width 106 height 75
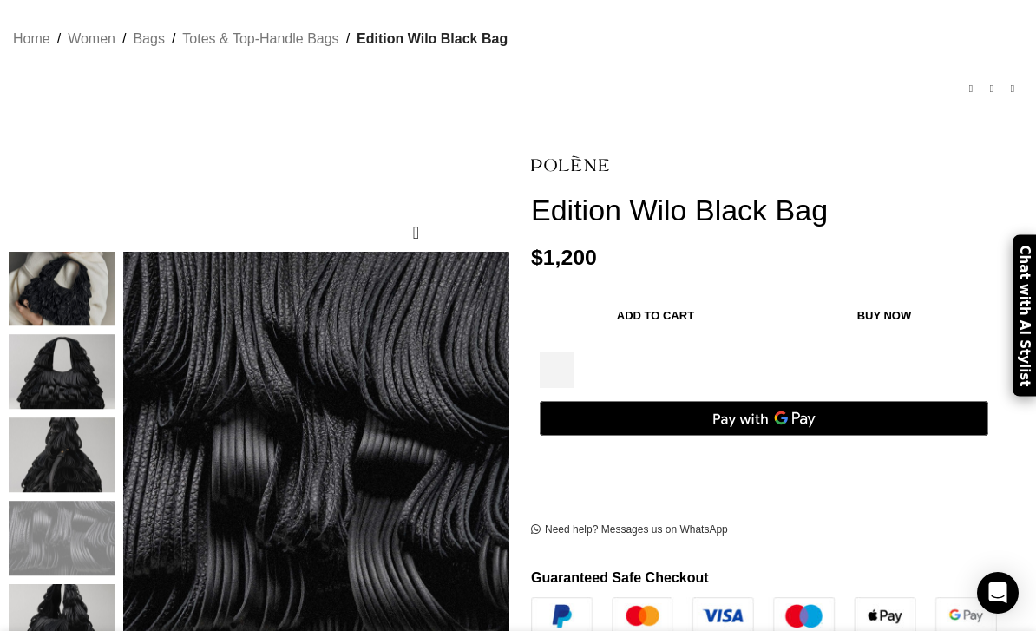
click at [70, 584] on img "6 / 6" at bounding box center [62, 621] width 106 height 75
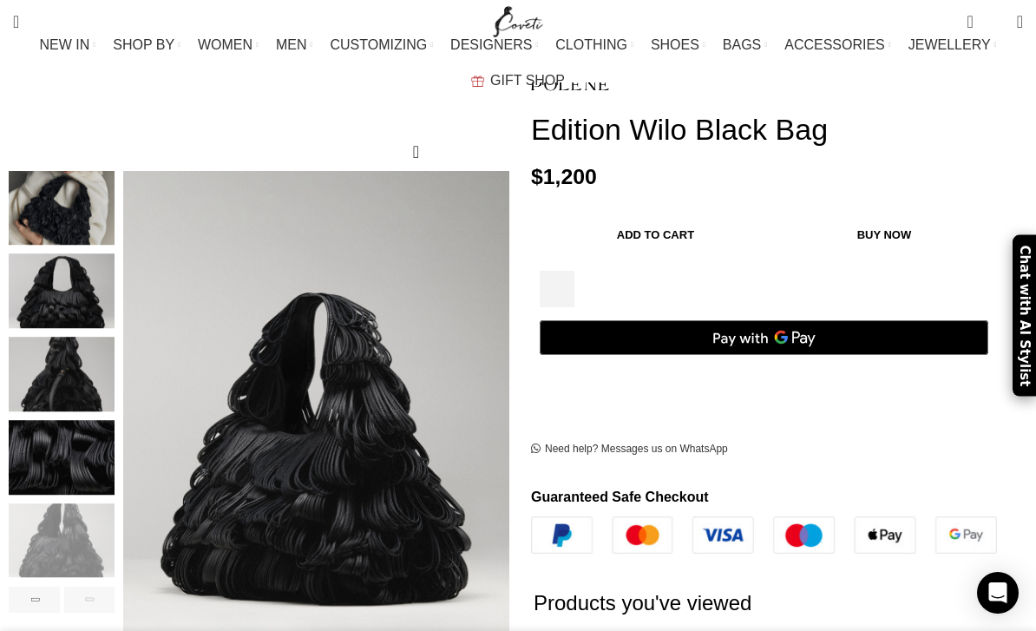
scroll to position [0, 177]
click at [77, 171] on img "2 / 6" at bounding box center [62, 208] width 106 height 75
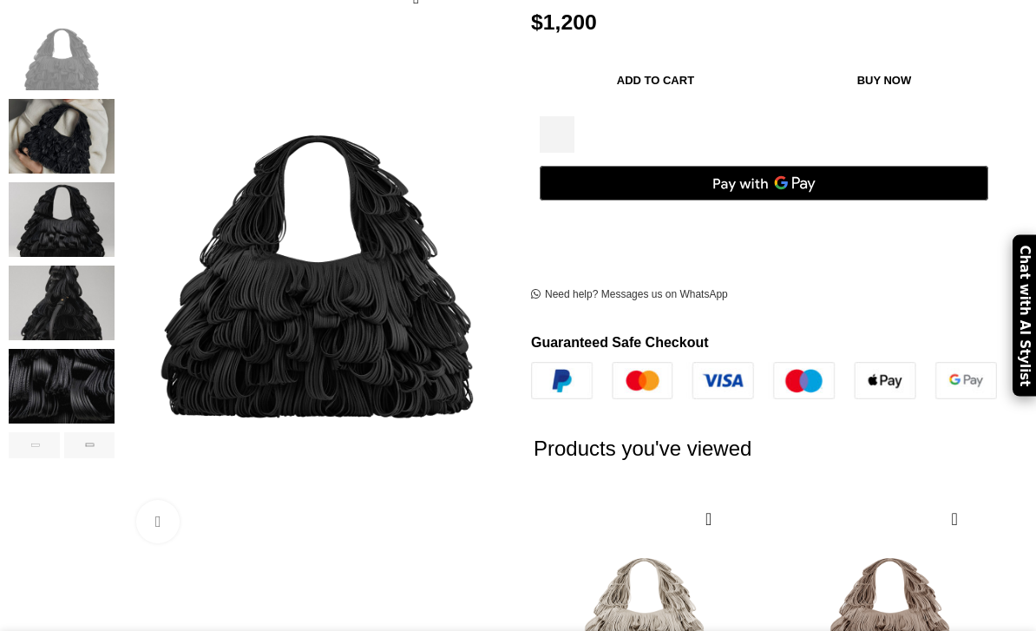
scroll to position [417, 0]
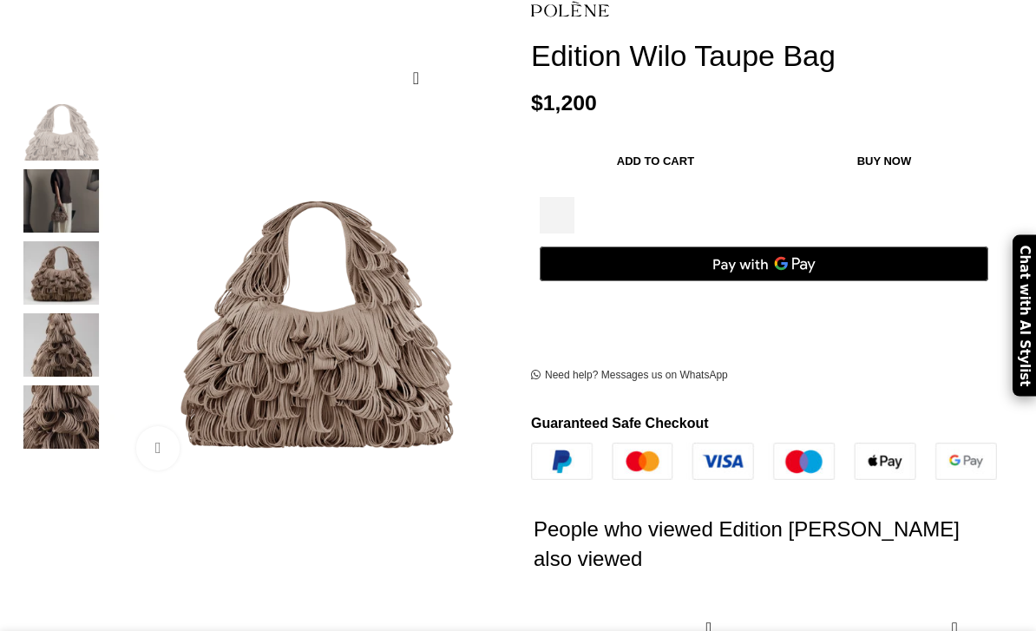
scroll to position [305, 0]
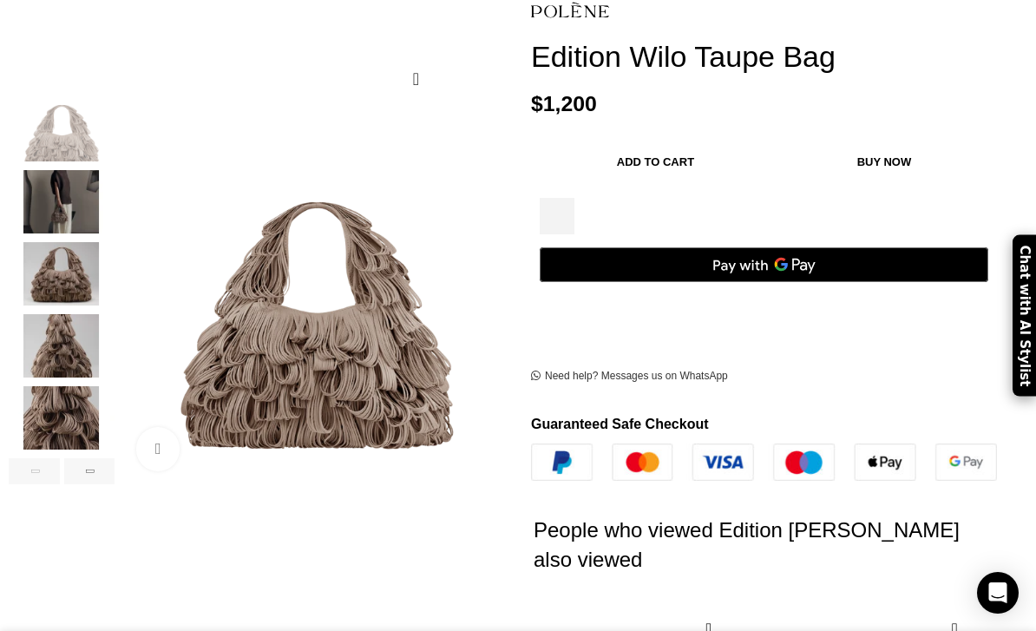
click at [92, 184] on img "2 / 6" at bounding box center [62, 201] width 106 height 63
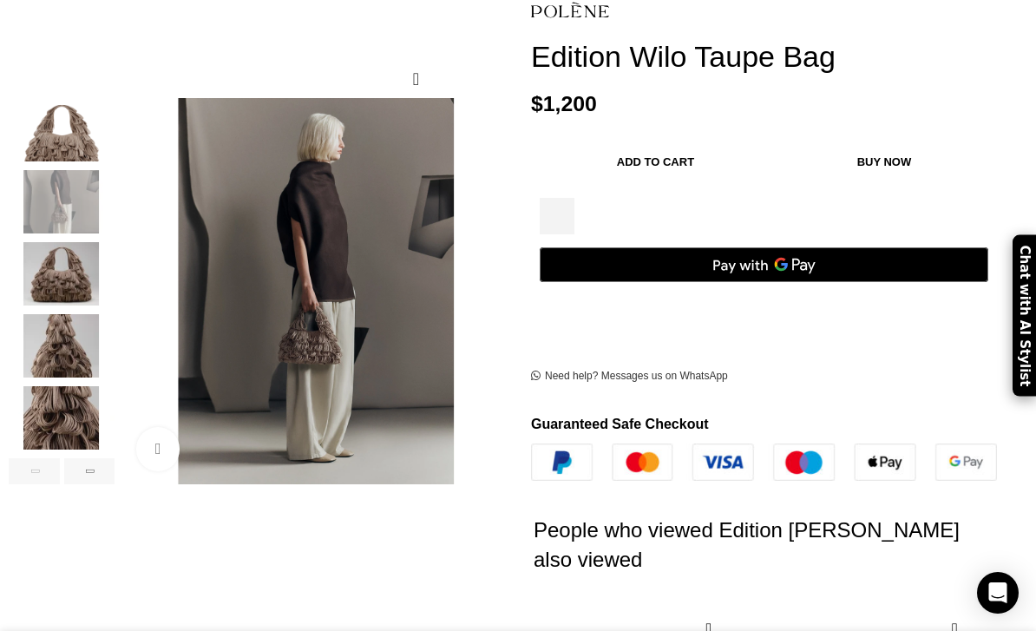
scroll to position [0, 177]
click at [166, 428] on link "Click to enlarge" at bounding box center [215, 448] width 159 height 43
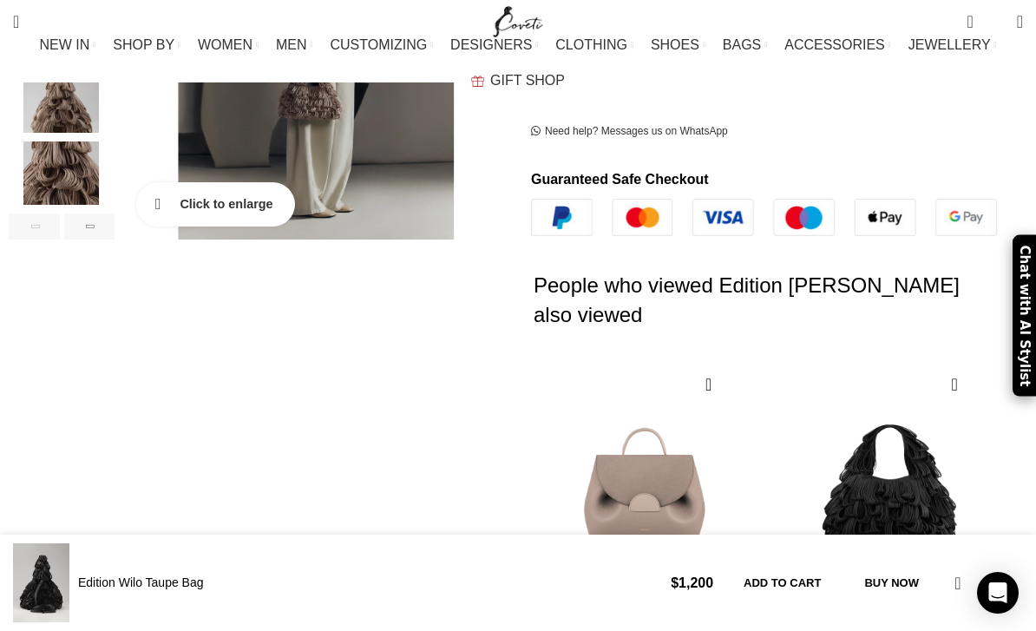
scroll to position [579, 0]
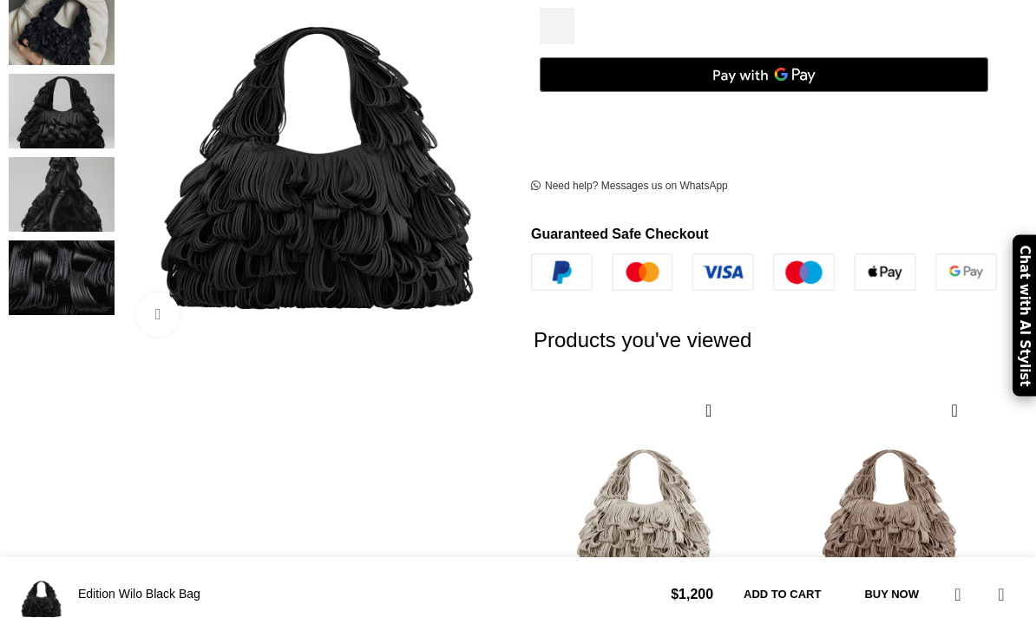
scroll to position [493, 0]
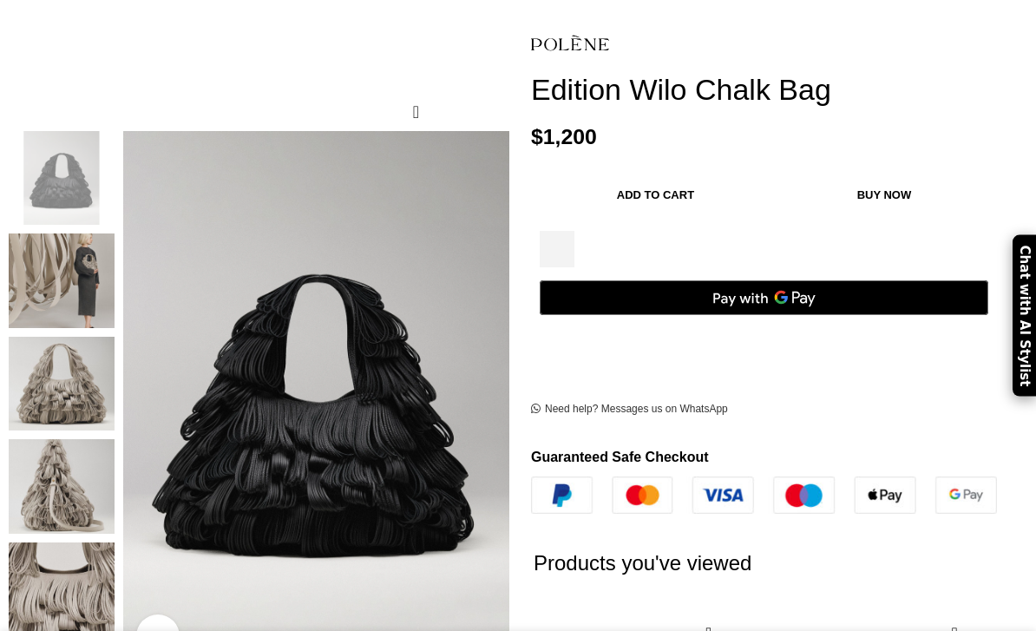
click at [89, 268] on img at bounding box center [62, 280] width 106 height 95
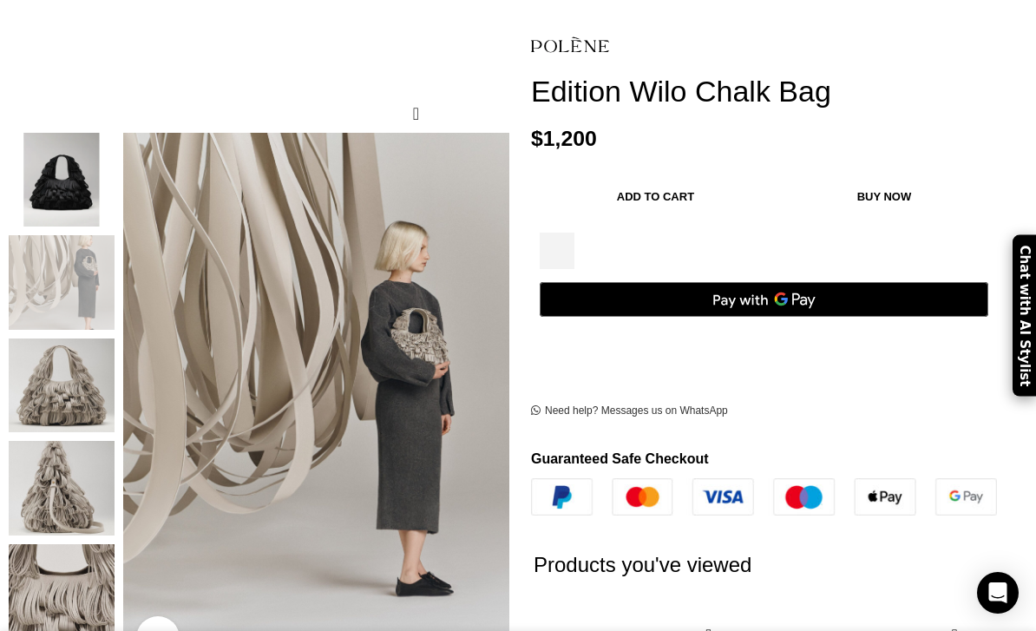
scroll to position [0, 177]
